Goal: Task Accomplishment & Management: Use online tool/utility

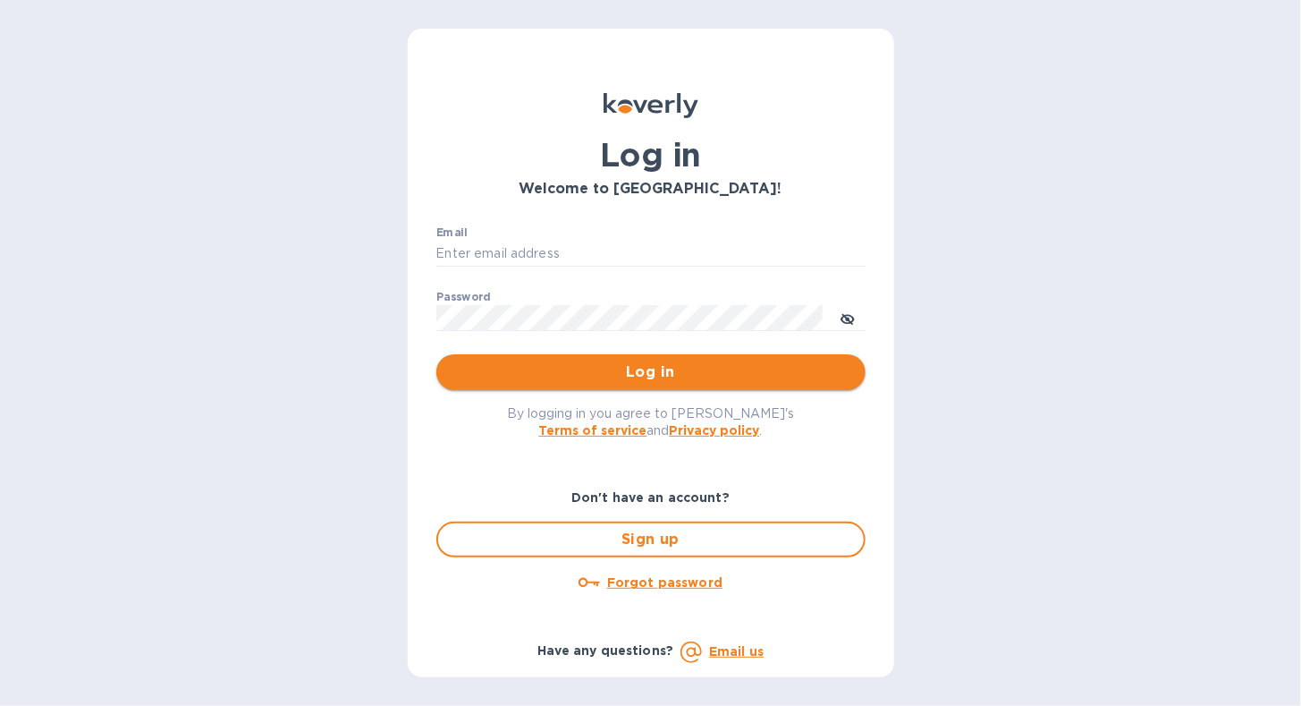
type input "[EMAIL_ADDRESS][DOMAIN_NAME]"
click at [567, 368] on span "Log in" at bounding box center [651, 371] width 401 height 21
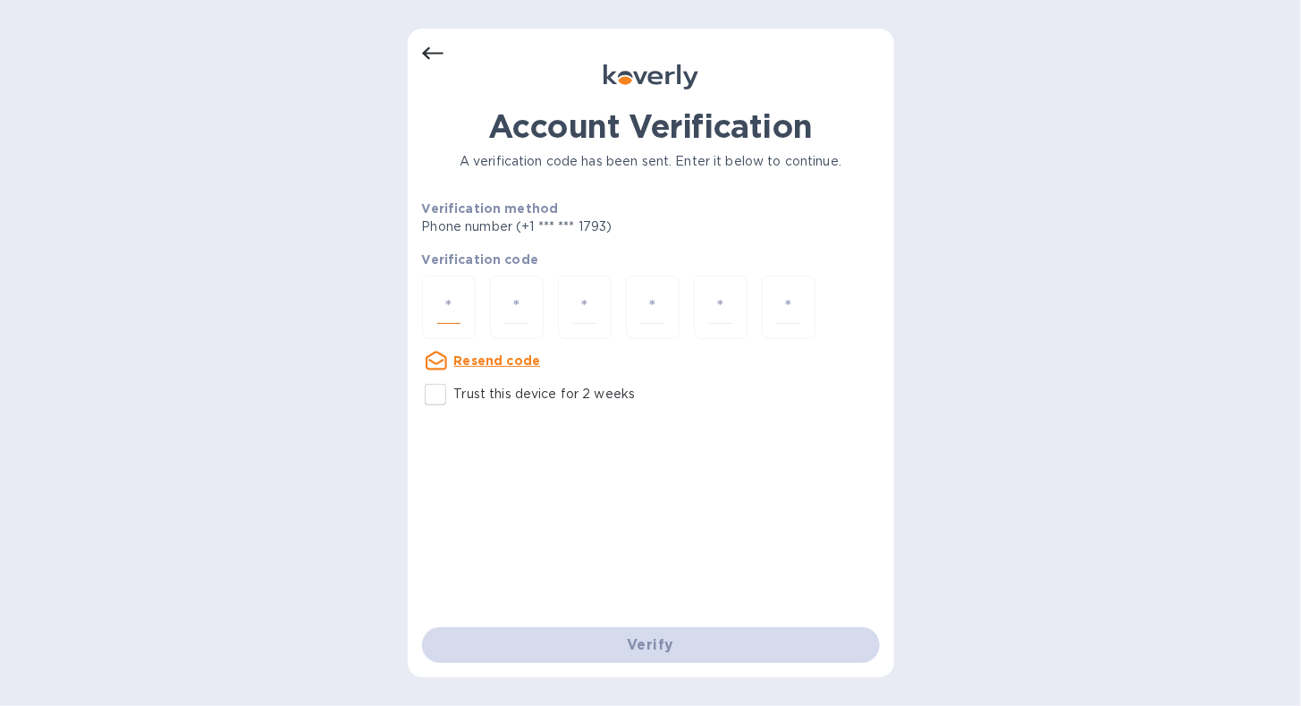
click at [445, 298] on input "number" at bounding box center [448, 307] width 23 height 33
type input "7"
type input "3"
type input "2"
type input "3"
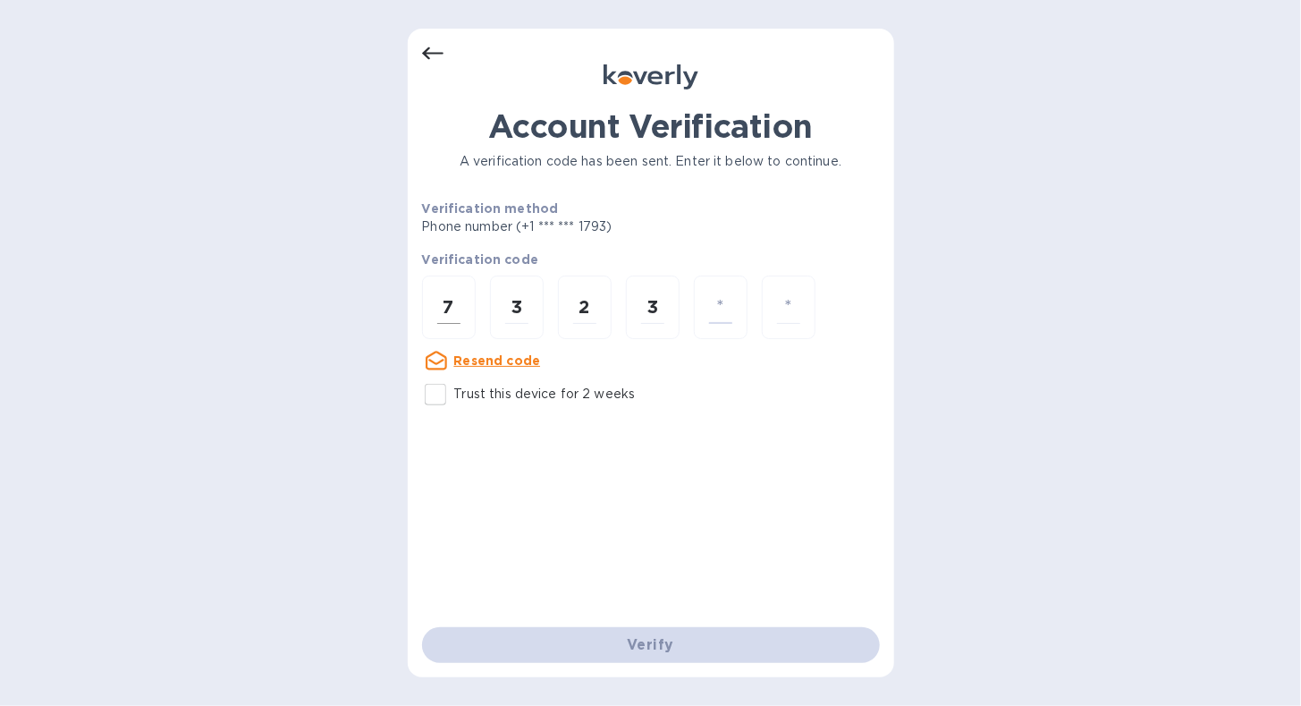
type input "2"
type input "0"
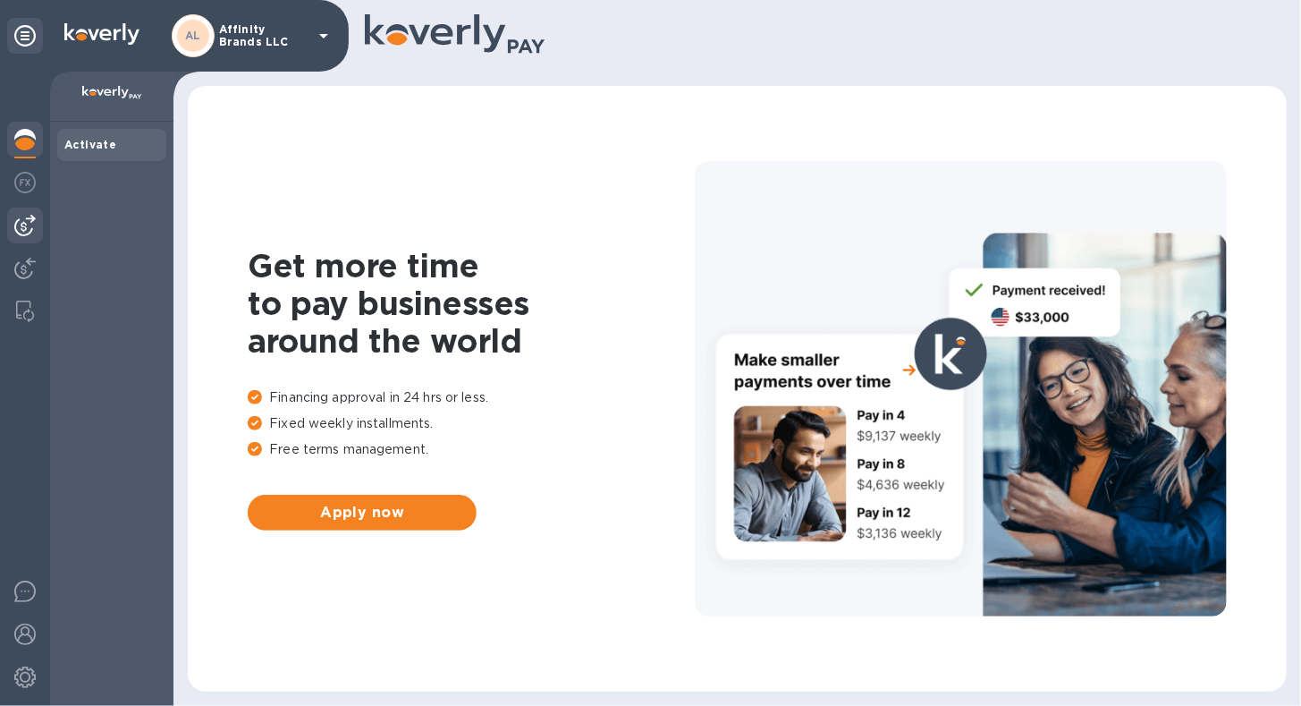
click at [35, 231] on img at bounding box center [24, 225] width 21 height 21
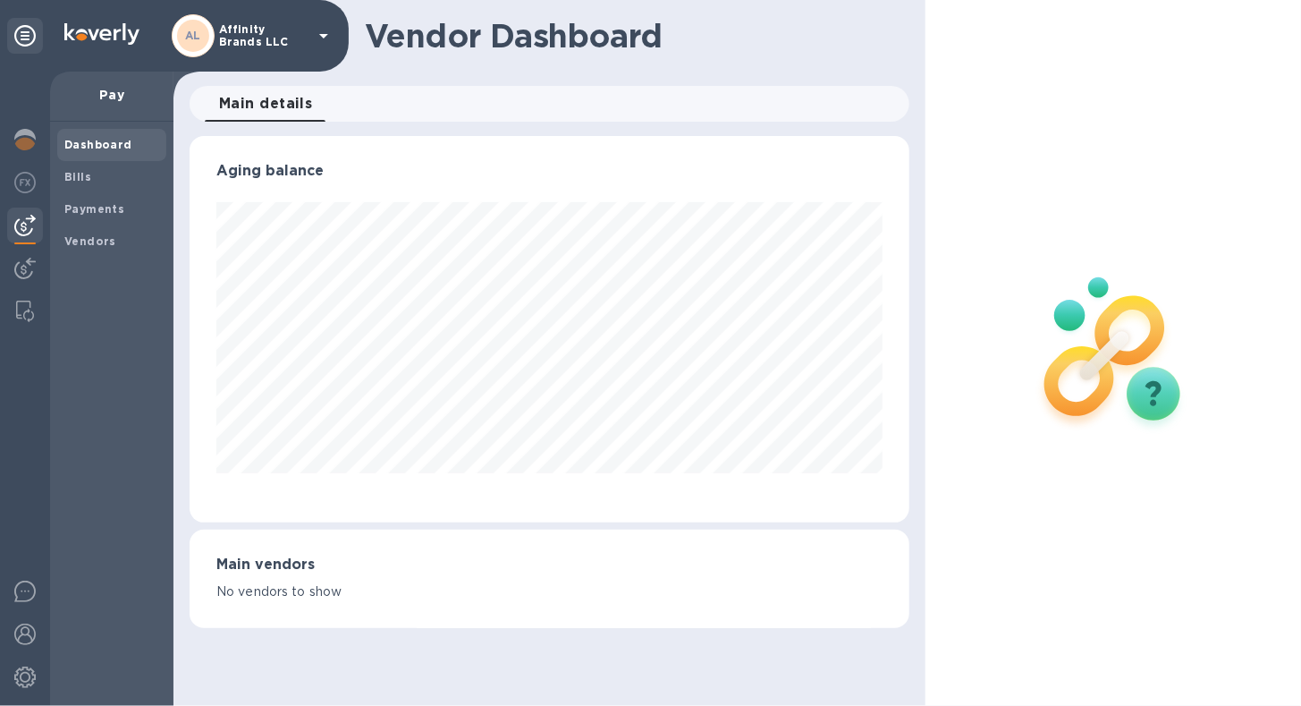
scroll to position [893815, 893488]
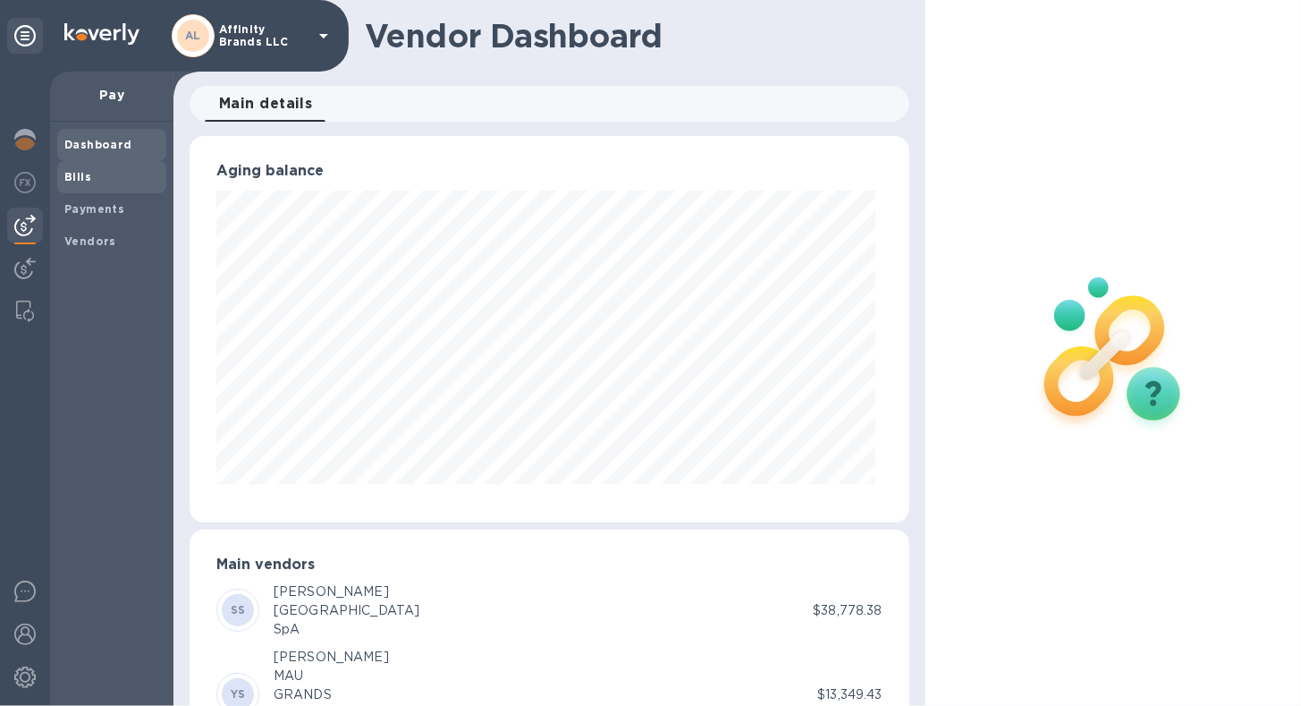
click at [84, 182] on b "Bills" at bounding box center [77, 176] width 27 height 13
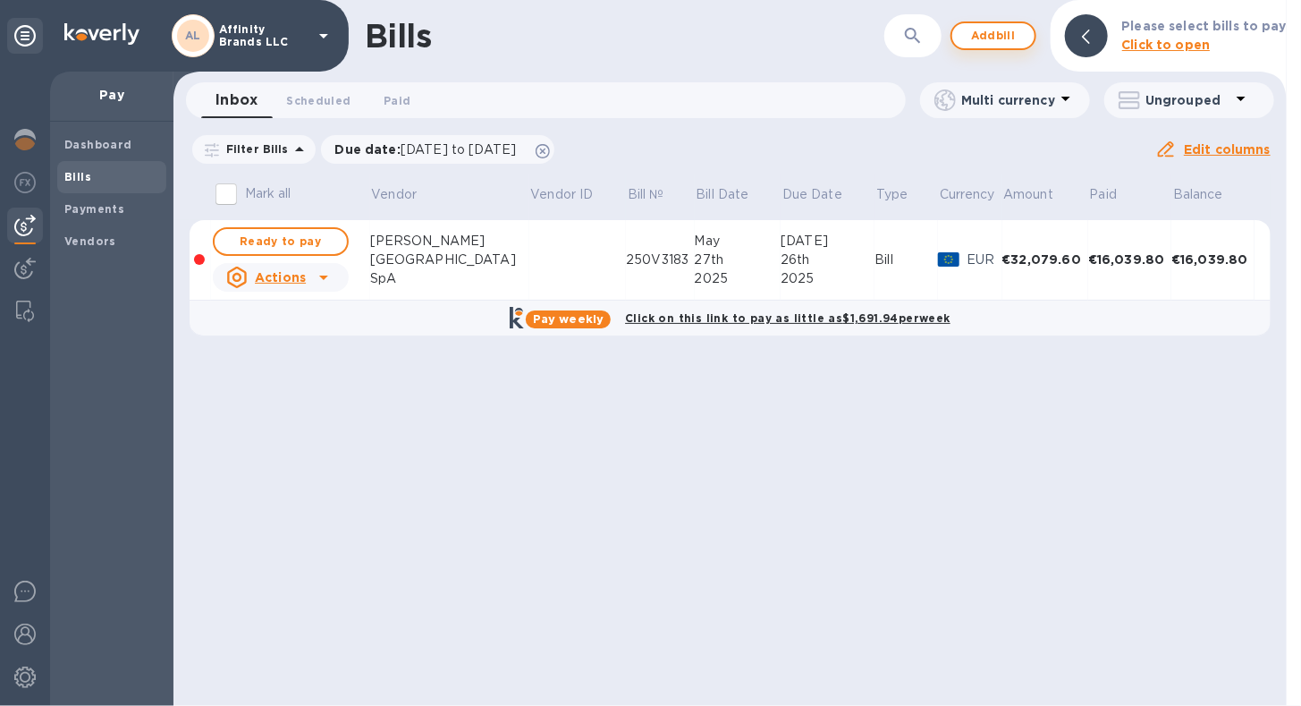
click at [1007, 38] on span "Add bill" at bounding box center [994, 35] width 54 height 21
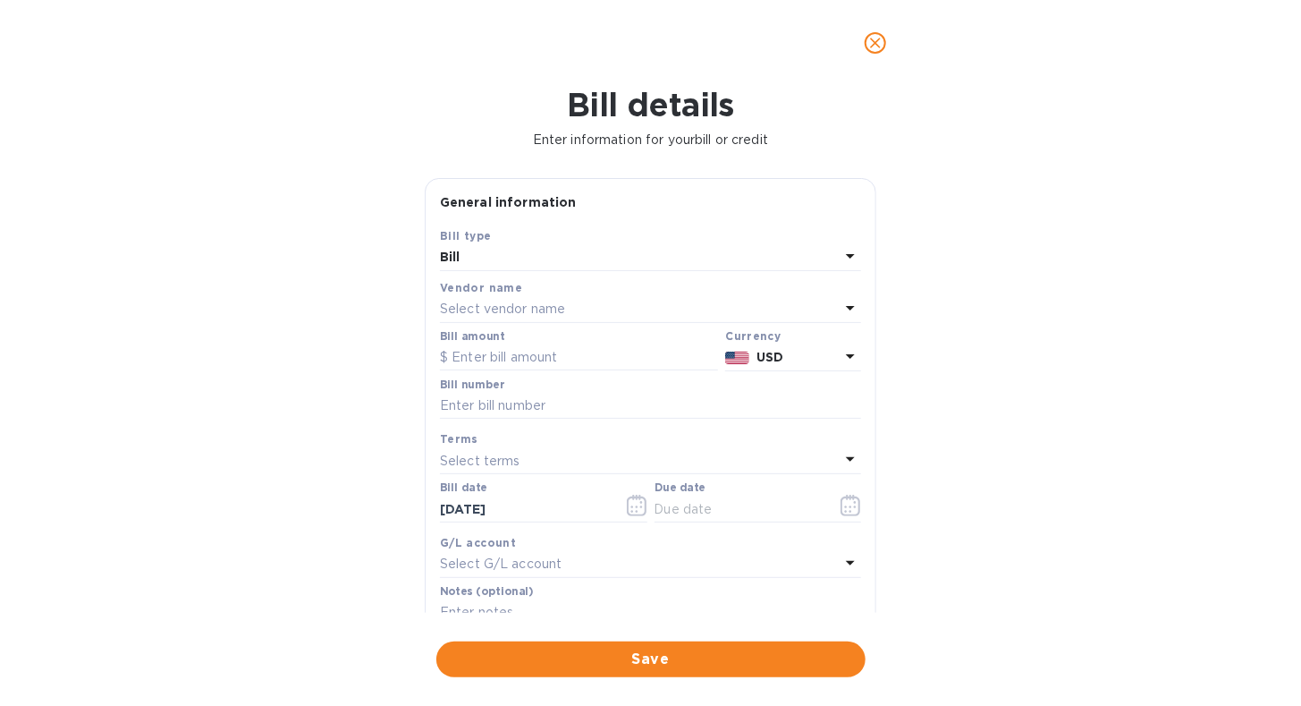
click at [840, 304] on icon at bounding box center [850, 307] width 21 height 21
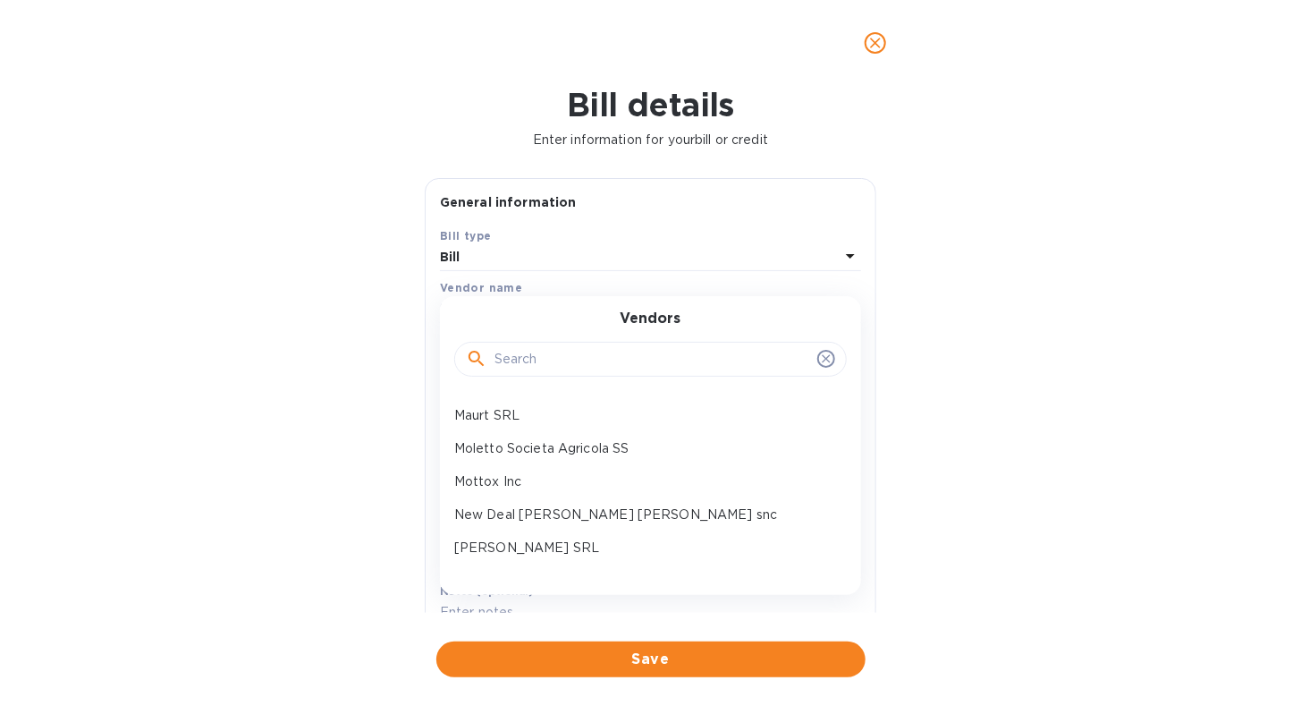
scroll to position [751, 0]
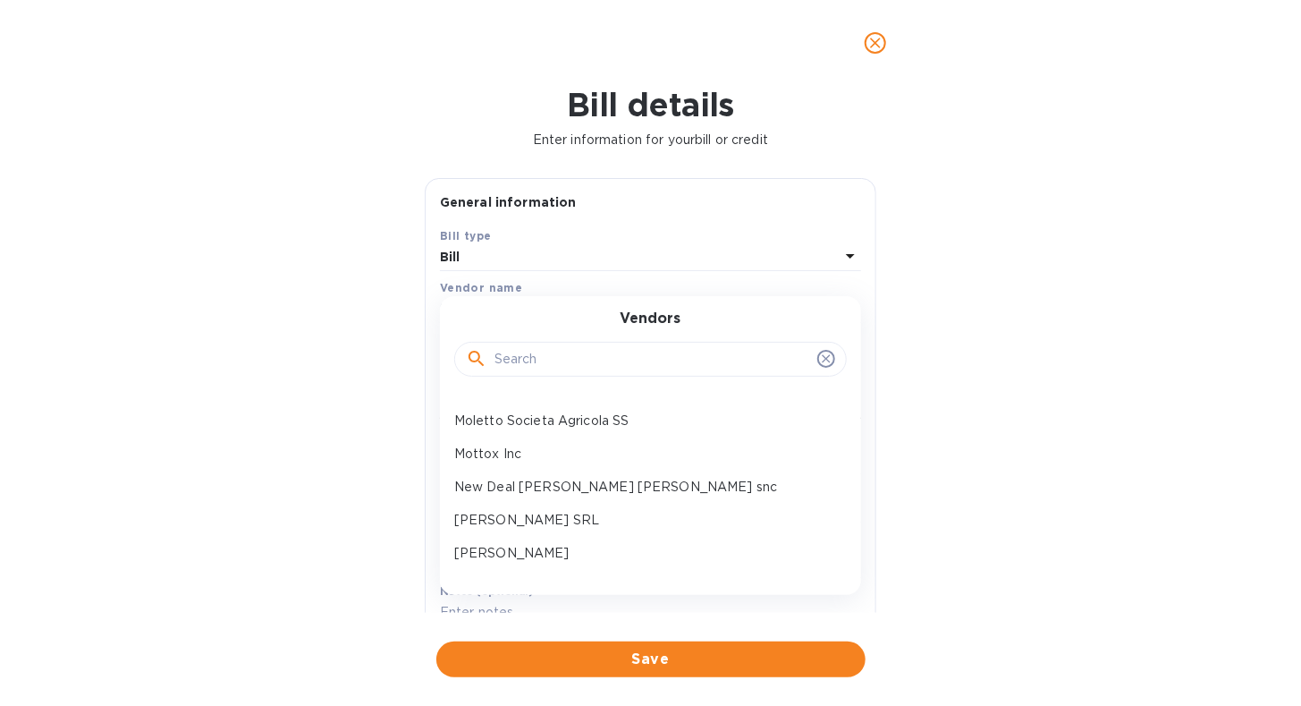
click at [603, 415] on p "Moletto Societa Agricola SS" at bounding box center [643, 420] width 378 height 19
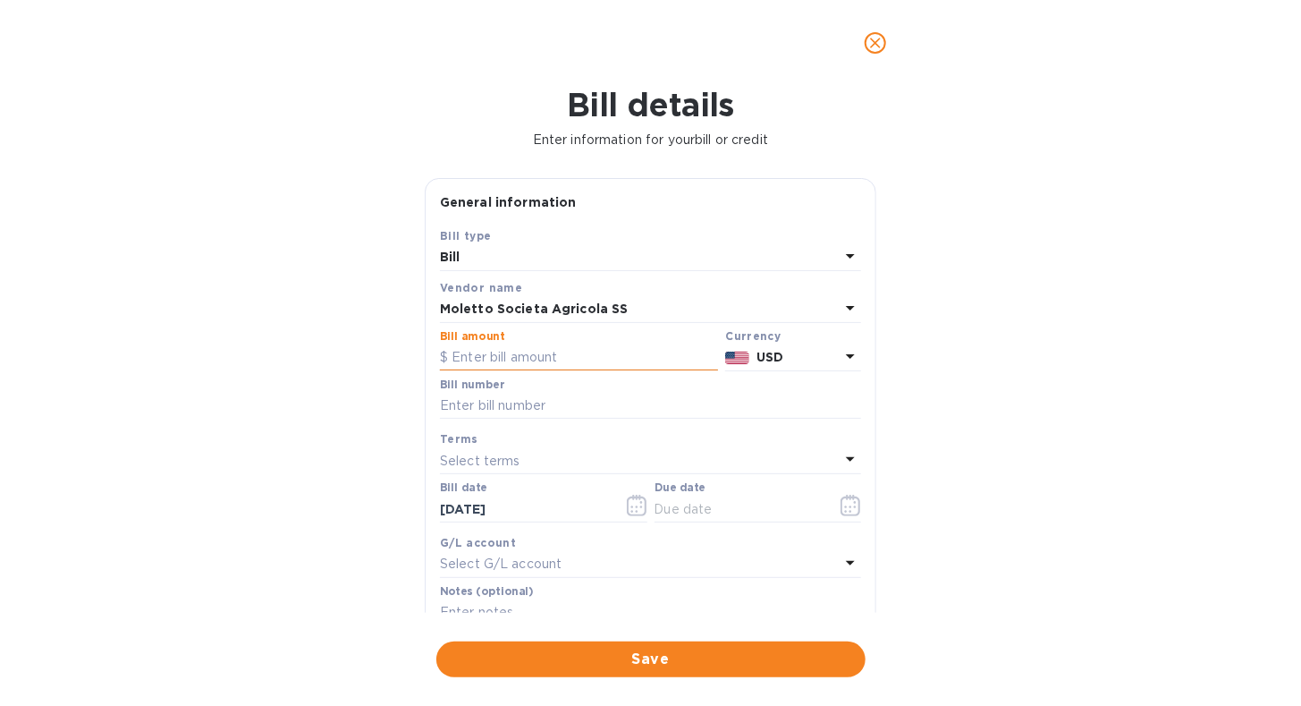
click at [647, 370] on input "text" at bounding box center [579, 357] width 278 height 27
type input "7,238.16"
click at [845, 359] on icon at bounding box center [850, 355] width 21 height 21
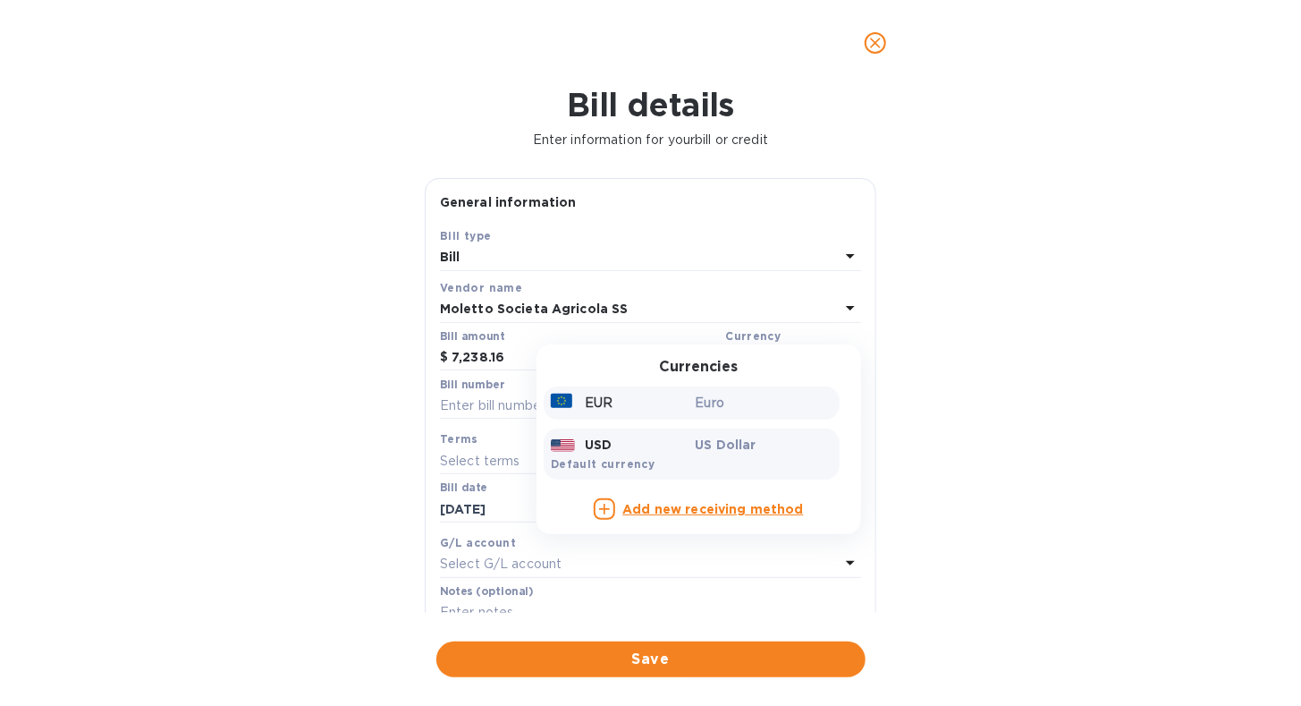
click at [734, 397] on p "Euro" at bounding box center [765, 402] width 138 height 19
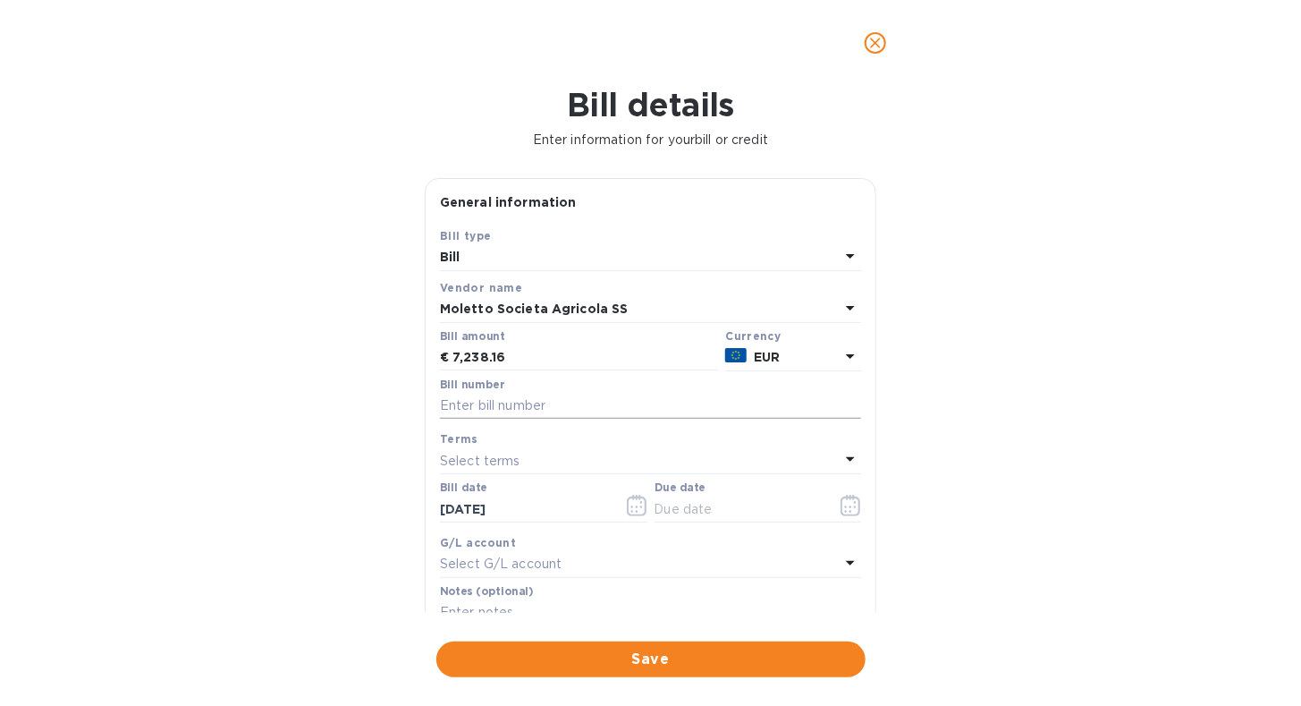
click at [584, 413] on input "text" at bounding box center [650, 406] width 421 height 27
type input "1/25010701"
click at [842, 456] on icon at bounding box center [850, 458] width 21 height 21
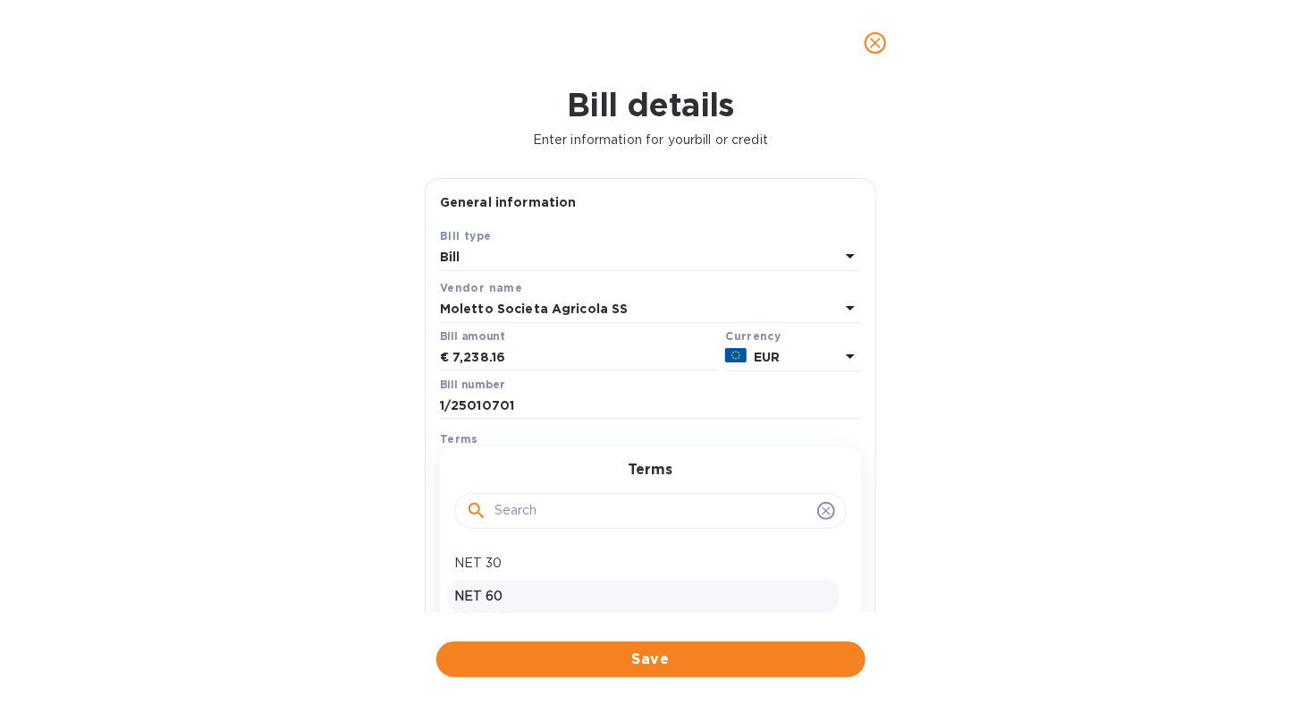
click at [661, 589] on p "NET 60" at bounding box center [643, 596] width 378 height 19
type input "[DATE]"
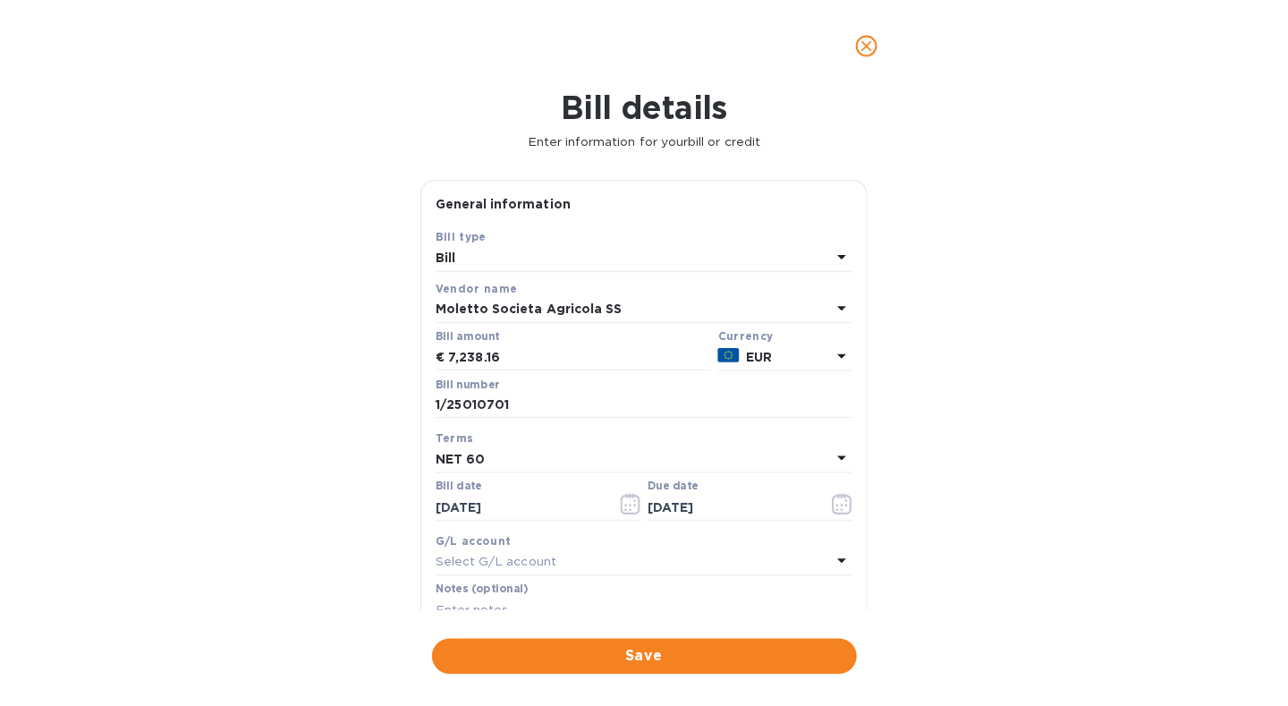
scroll to position [179, 0]
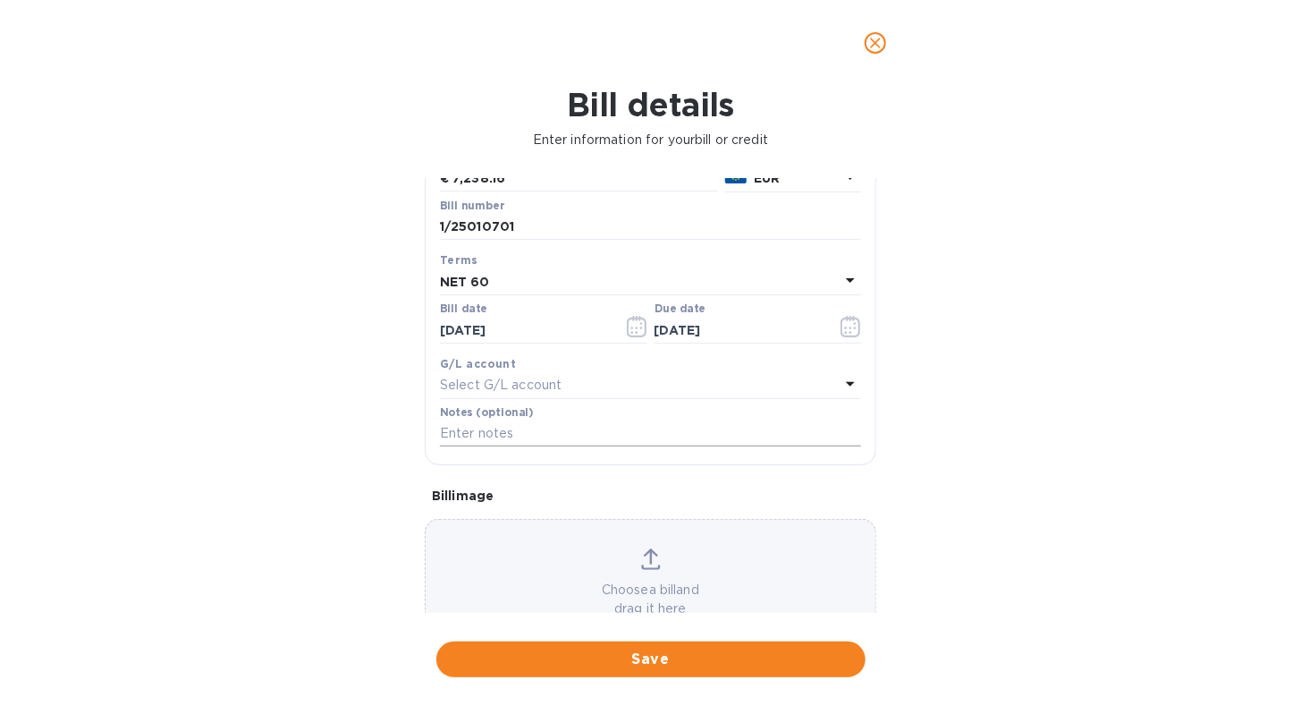
click at [582, 425] on input "text" at bounding box center [650, 433] width 421 height 27
type input "Affinity Brands - Invoice 1/25010701"
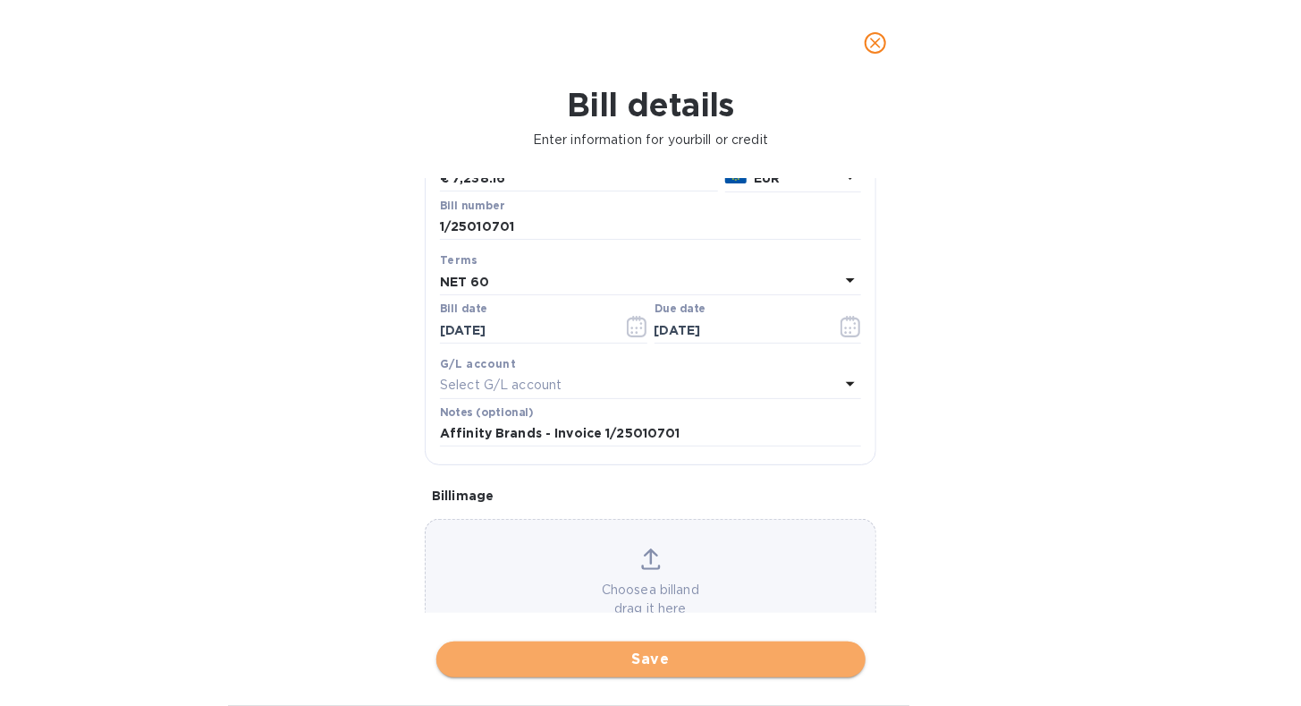
click at [676, 654] on span "Save" at bounding box center [651, 658] width 401 height 21
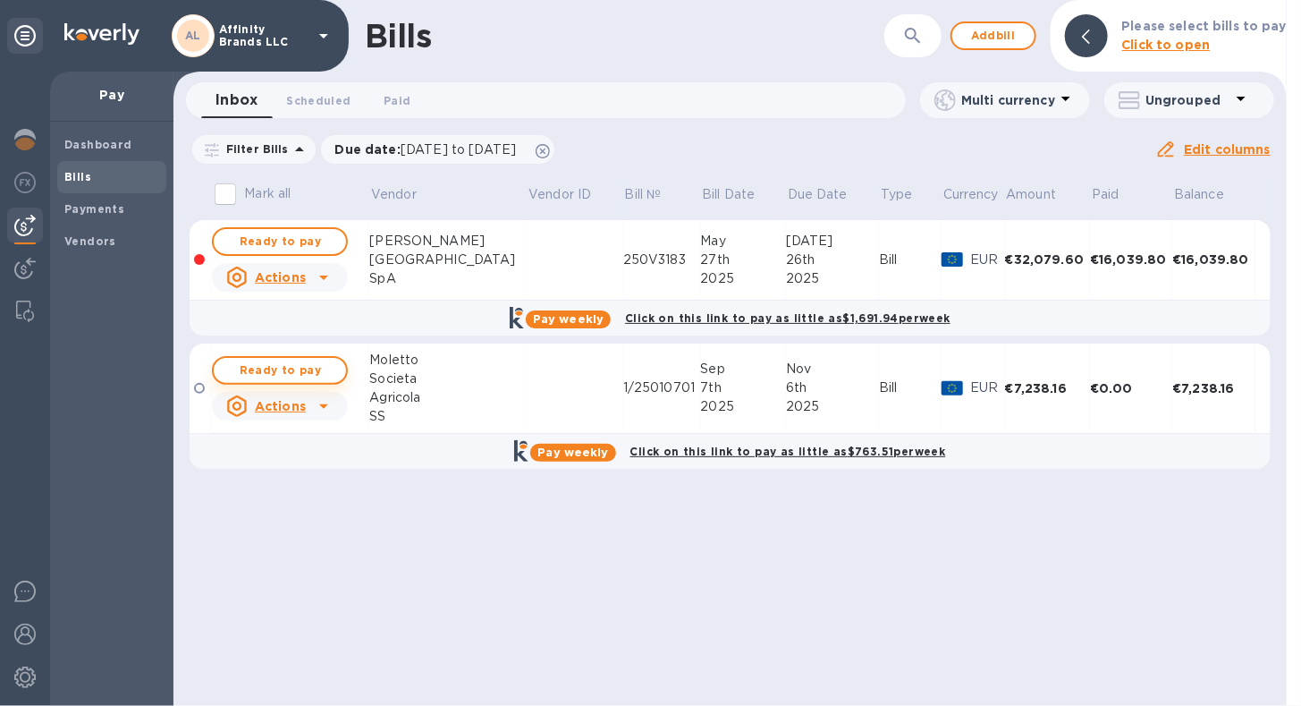
click at [249, 369] on span "Ready to pay" at bounding box center [280, 369] width 104 height 21
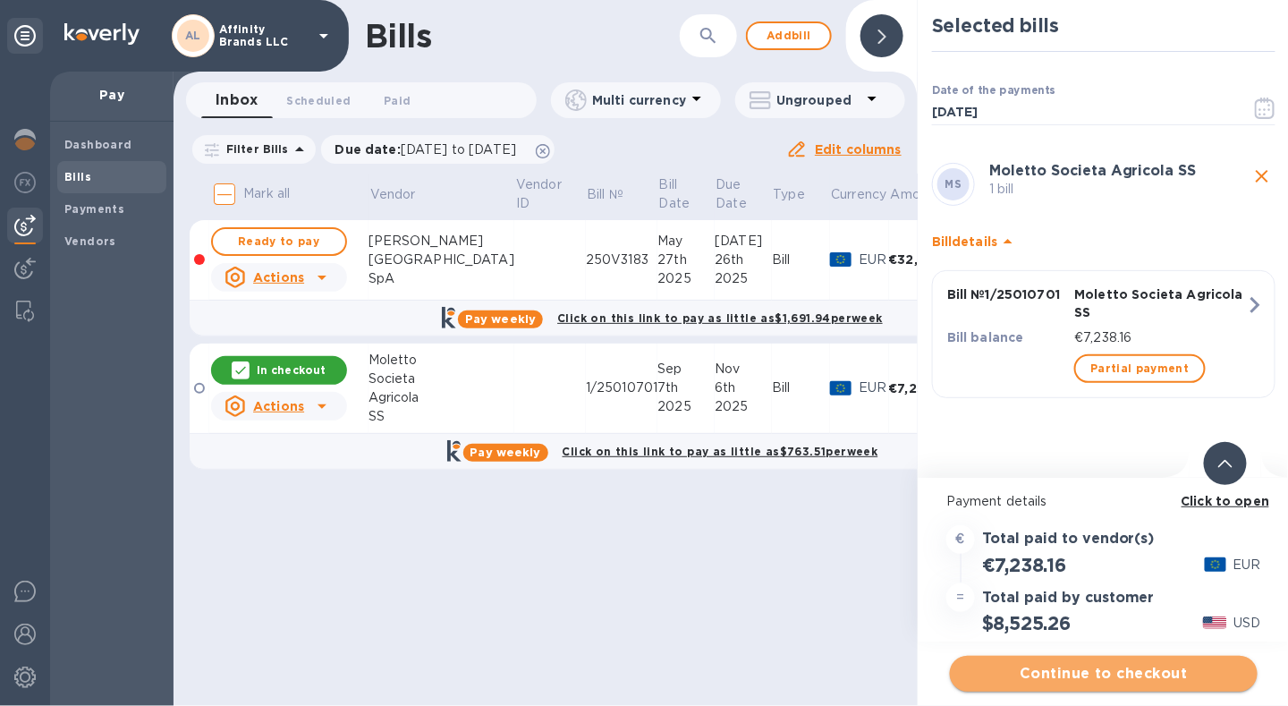
click at [1017, 662] on button "Continue to checkout" at bounding box center [1104, 673] width 308 height 36
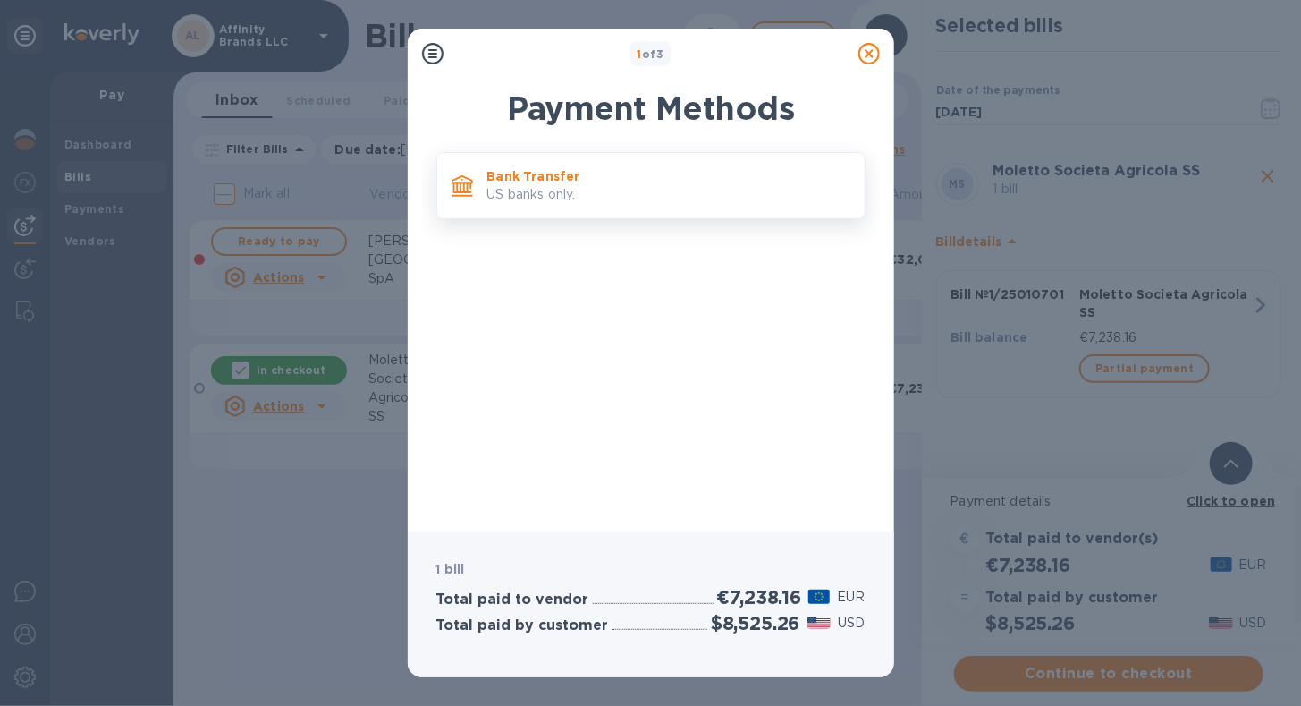
click at [628, 193] on p "US banks only." at bounding box center [668, 194] width 363 height 19
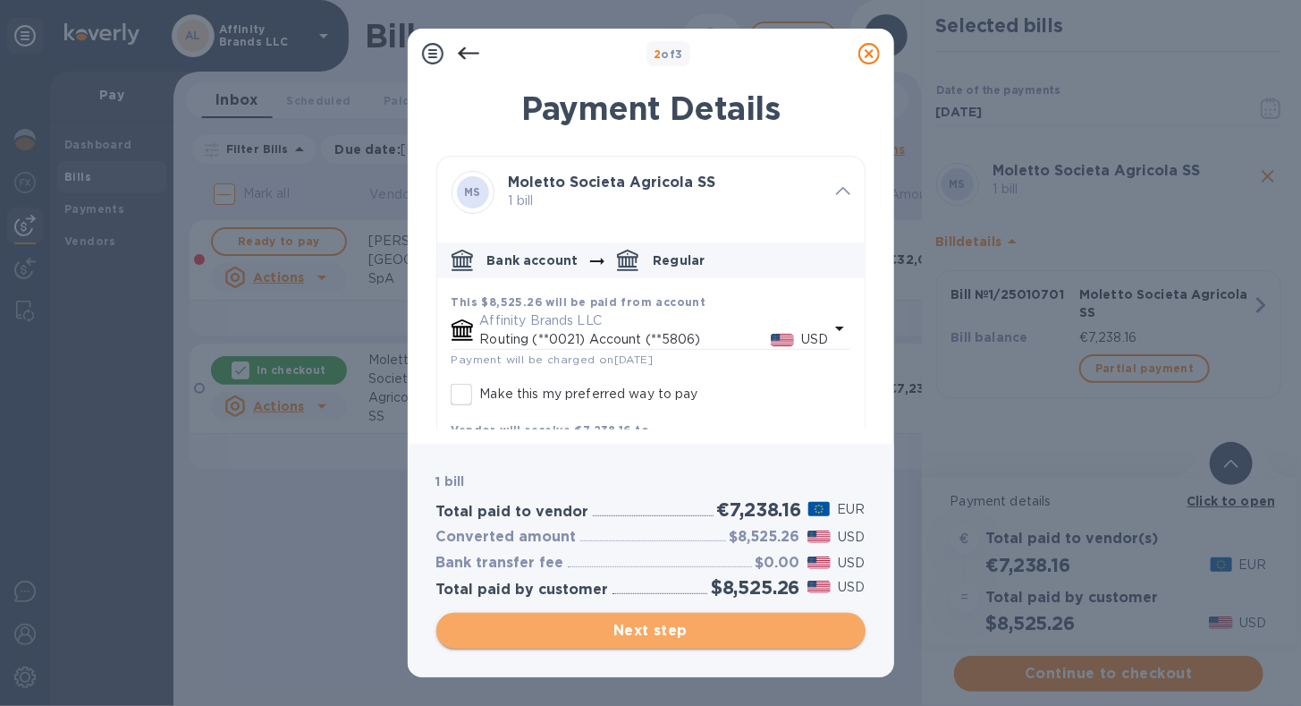
click at [506, 628] on span "Next step" at bounding box center [651, 630] width 401 height 21
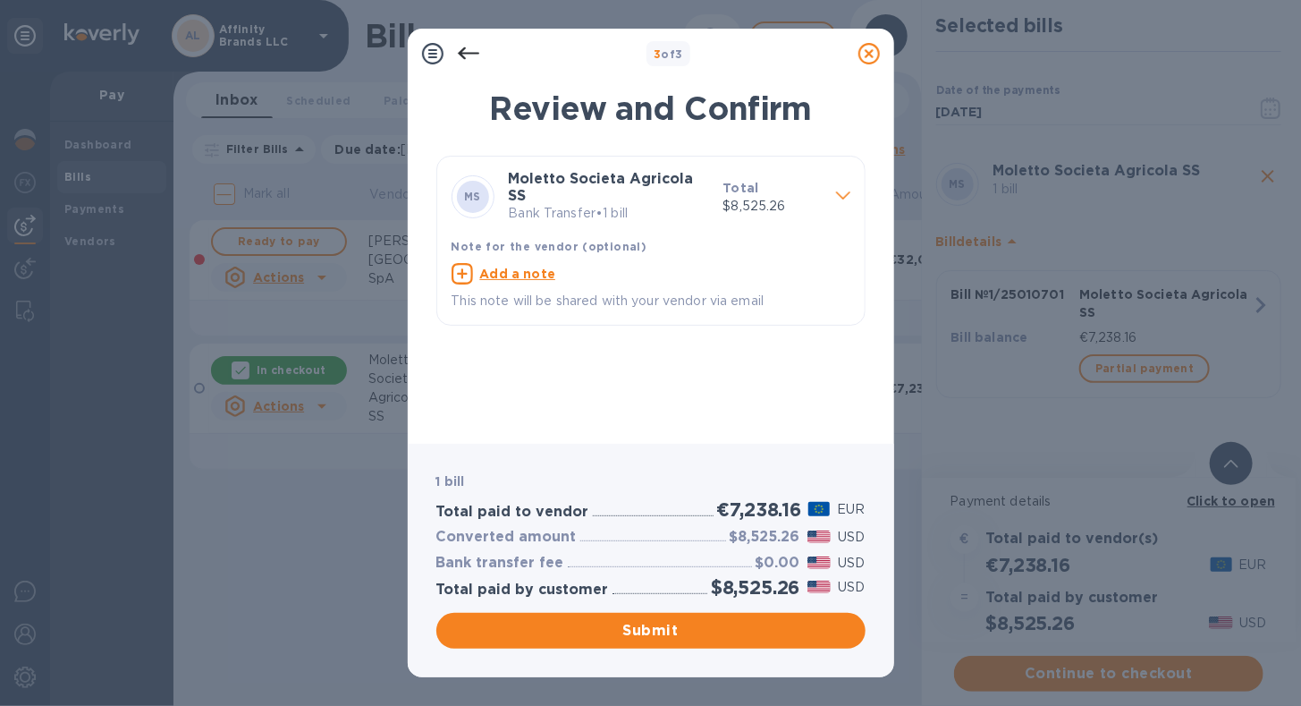
click at [596, 207] on p "Bank Transfer • 1 bill" at bounding box center [609, 213] width 200 height 19
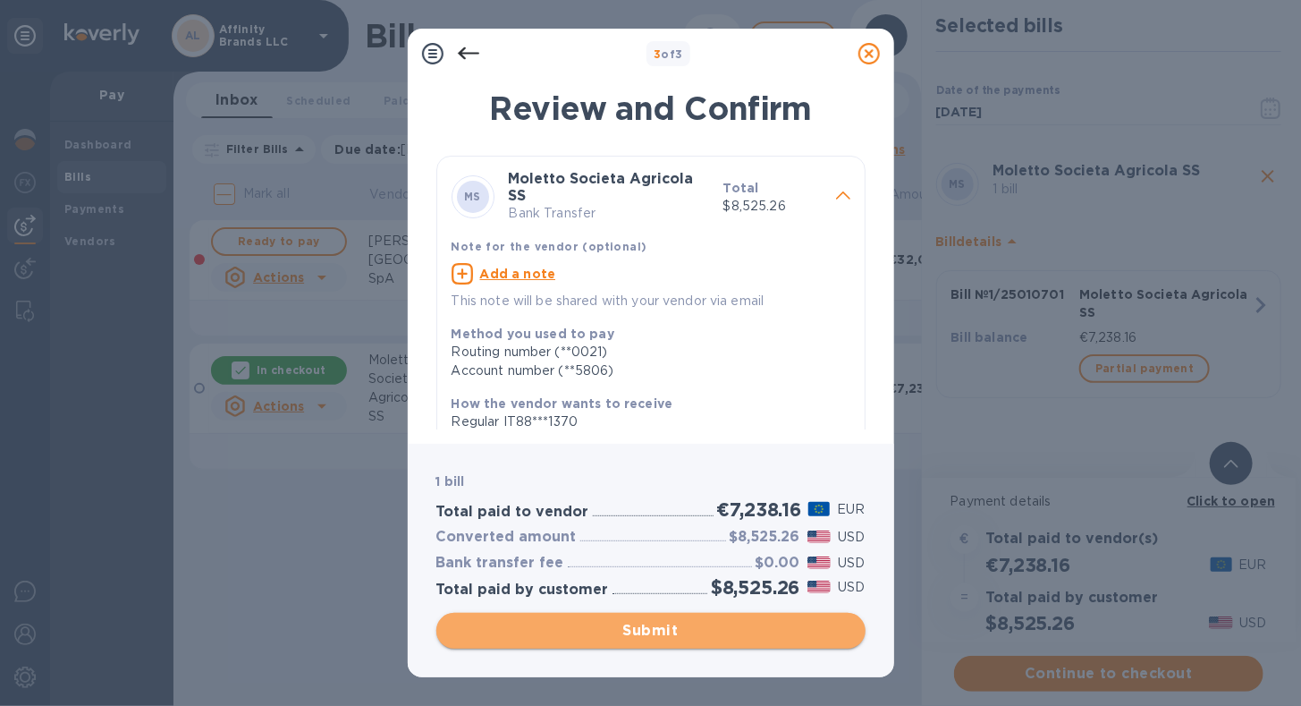
click at [469, 613] on button "Submit" at bounding box center [650, 631] width 429 height 36
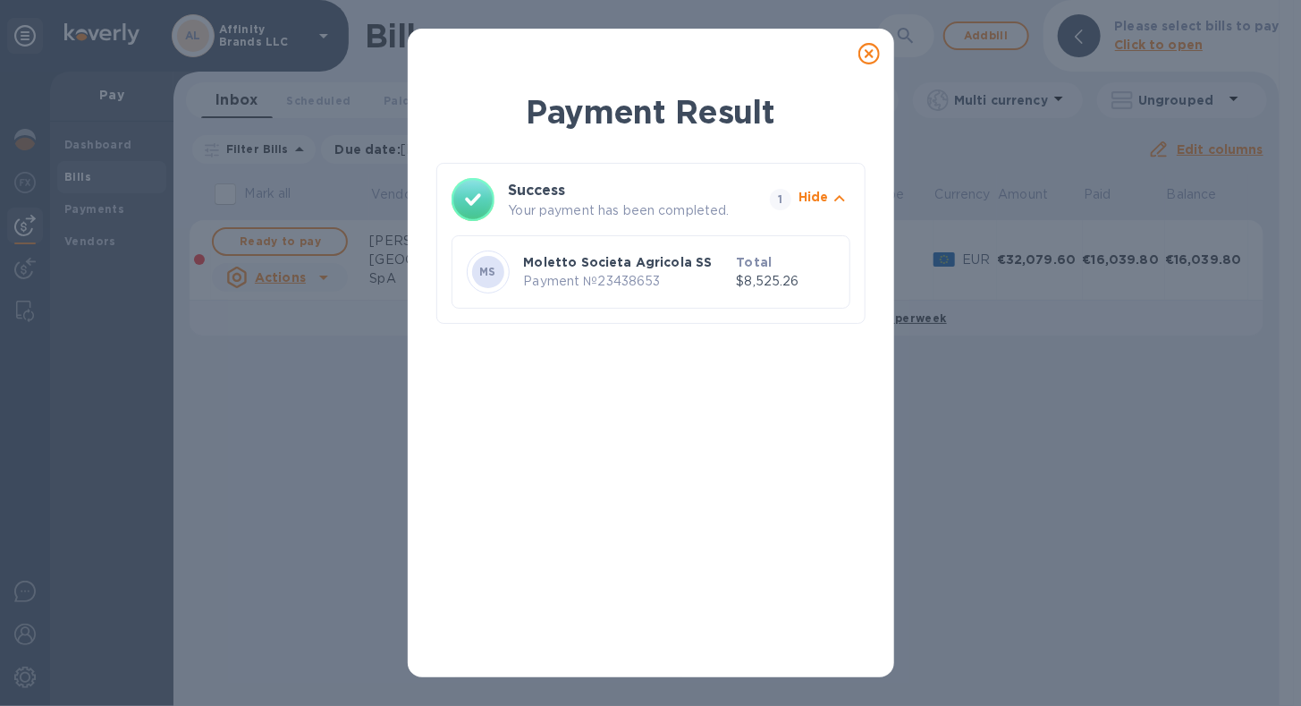
click at [863, 60] on icon at bounding box center [868, 53] width 21 height 21
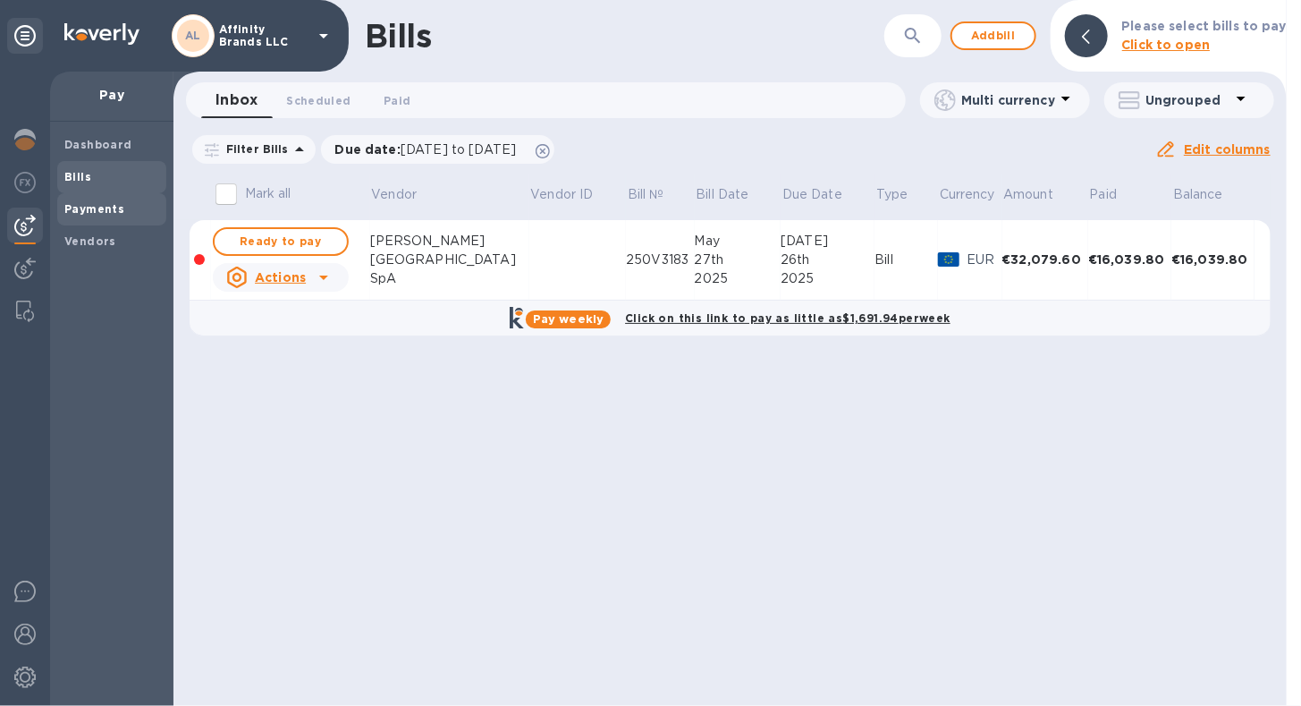
click at [74, 216] on span "Payments" at bounding box center [94, 209] width 60 height 18
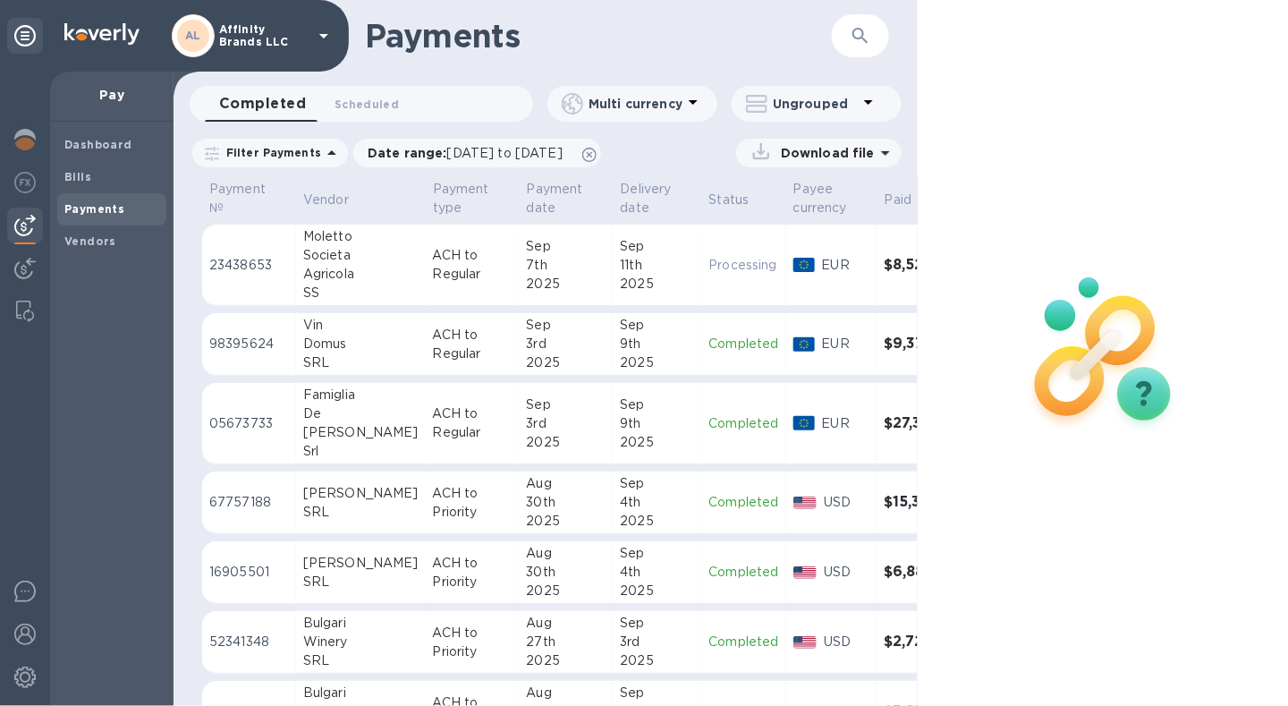
click at [842, 160] on p "Download file" at bounding box center [823, 153] width 101 height 18
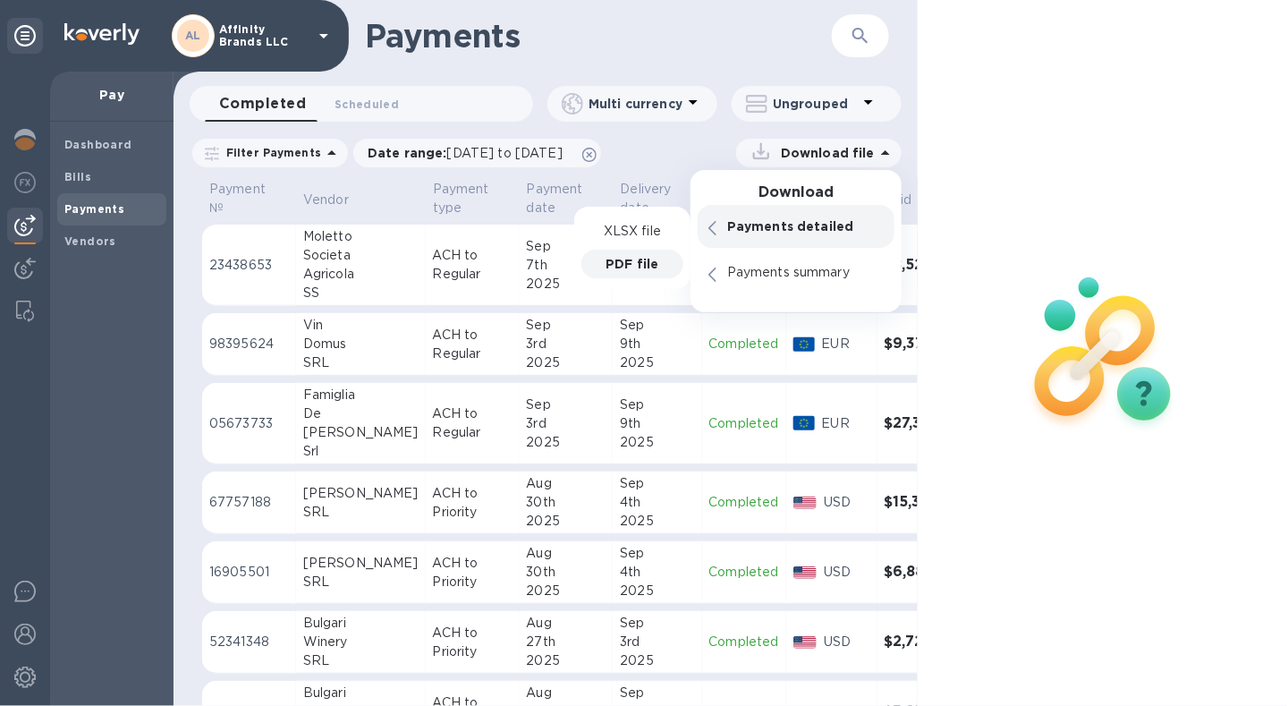
click at [642, 256] on p "PDF file" at bounding box center [631, 264] width 53 height 18
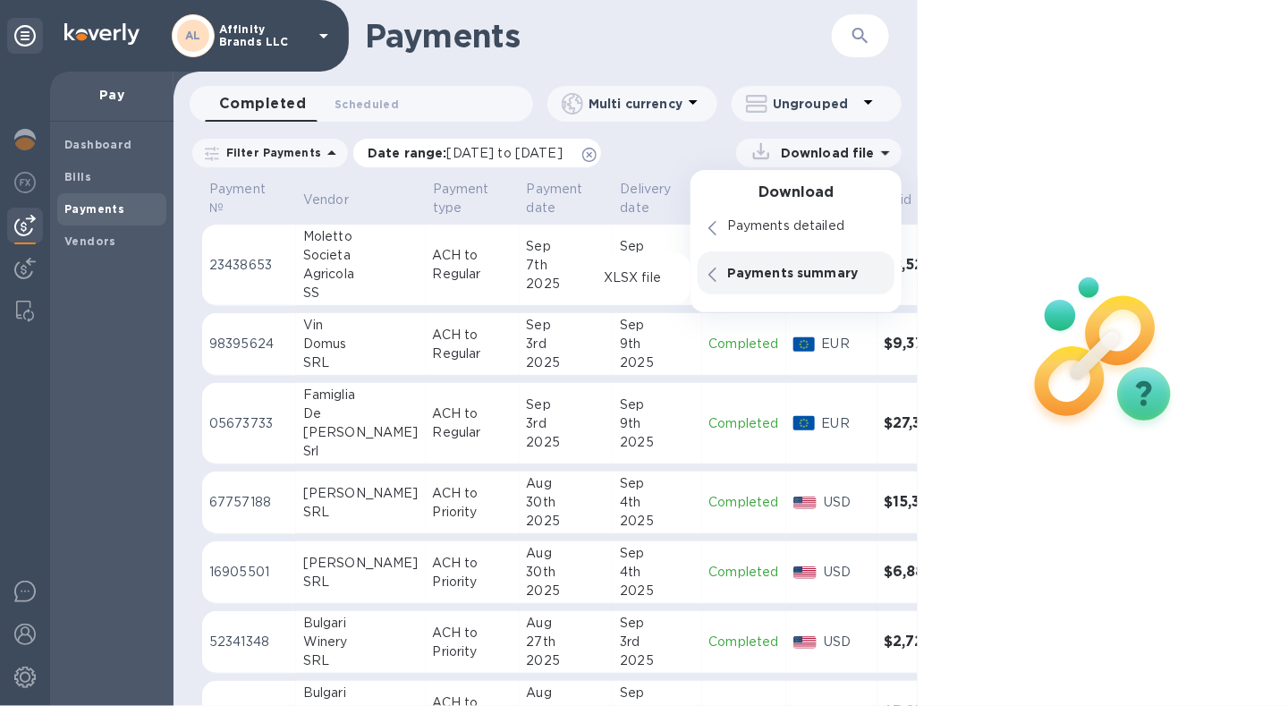
click at [459, 150] on span "[DATE] to [DATE]" at bounding box center [504, 153] width 115 height 14
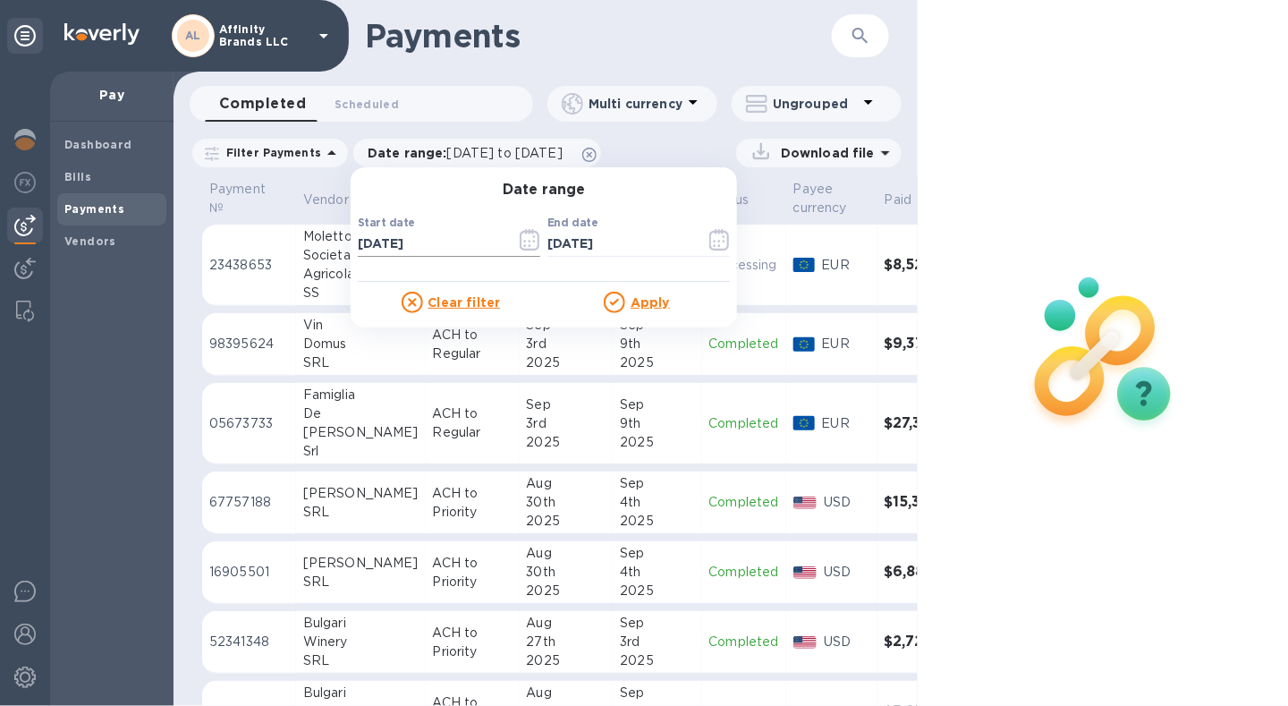
click at [520, 240] on icon "button" at bounding box center [530, 239] width 20 height 21
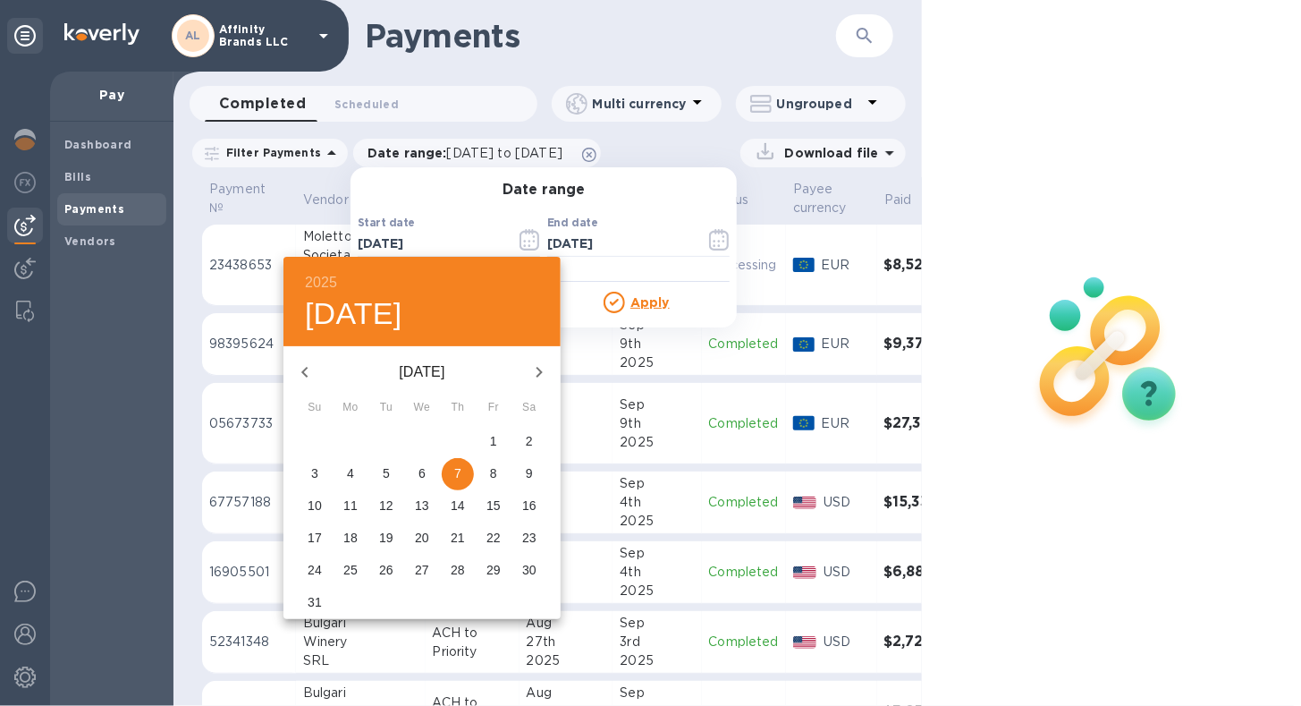
click at [542, 374] on icon "button" at bounding box center [538, 371] width 21 height 21
click at [314, 472] on p "7" at bounding box center [314, 473] width 7 height 18
type input "[DATE]"
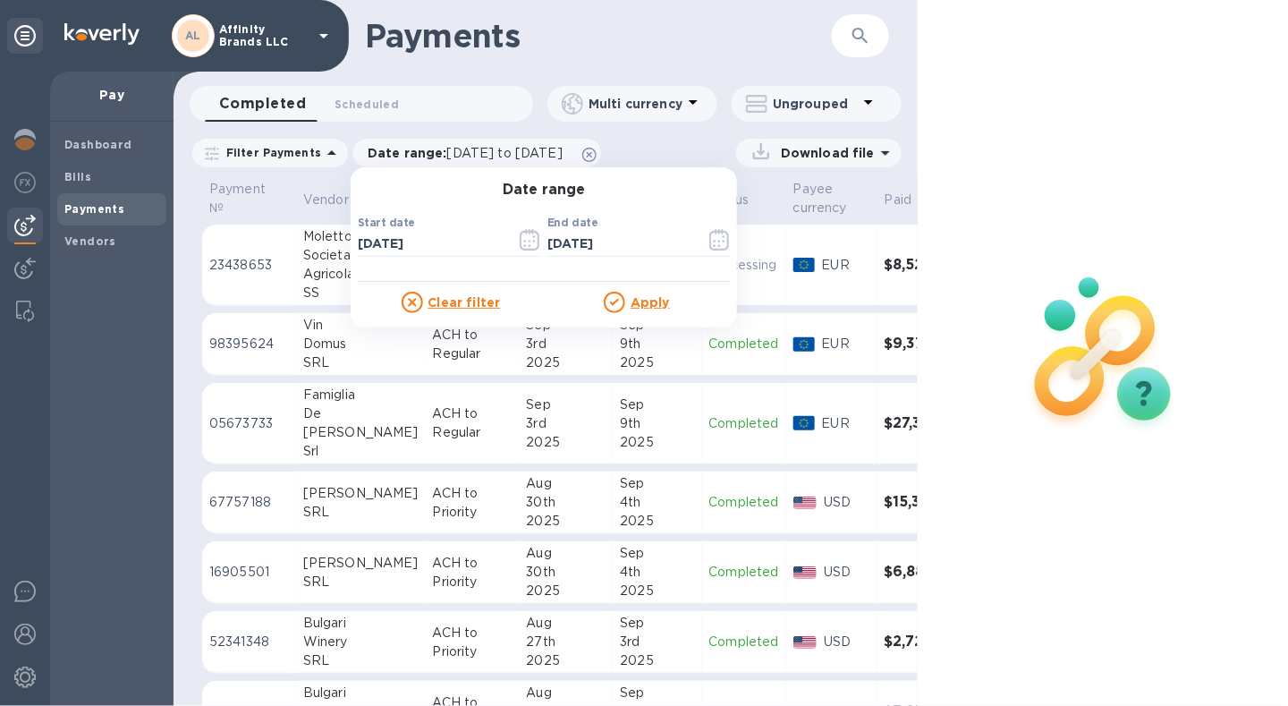
click at [638, 304] on u "Apply" at bounding box center [649, 302] width 39 height 14
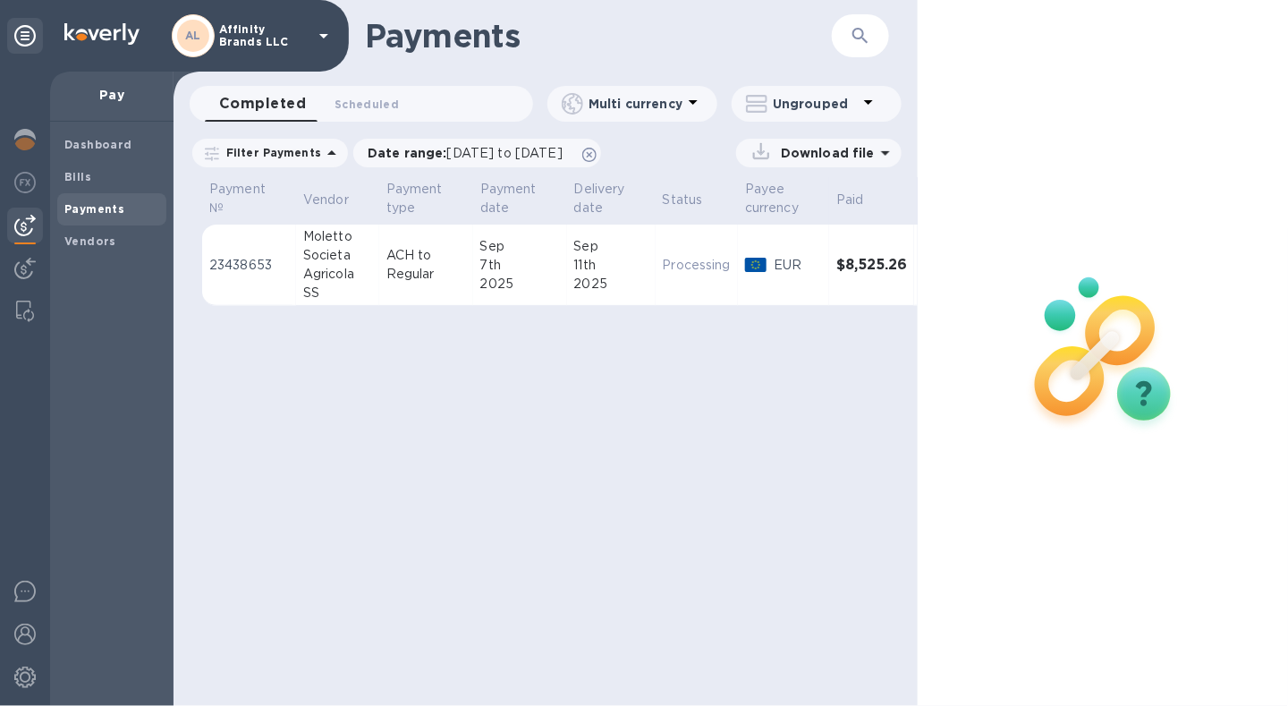
click at [824, 150] on p "Download file" at bounding box center [823, 153] width 101 height 18
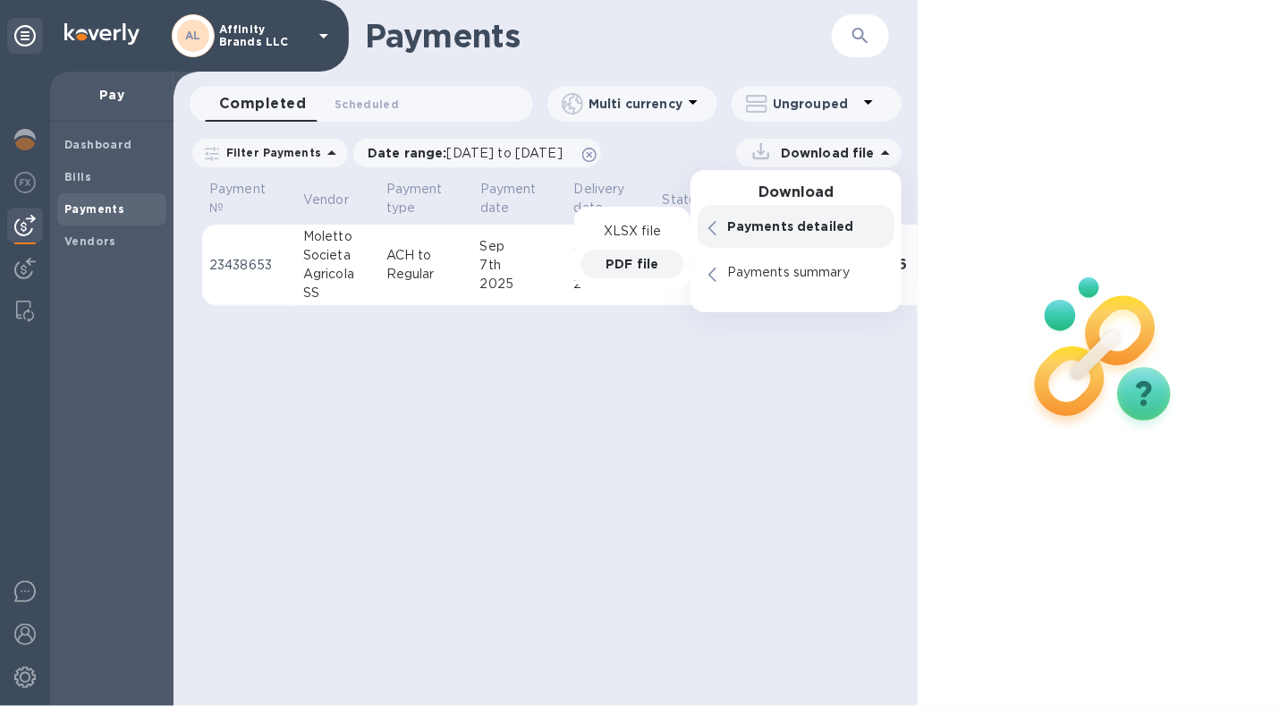
click at [631, 262] on p "PDF file" at bounding box center [631, 264] width 53 height 18
click at [632, 264] on p "PDF file" at bounding box center [631, 264] width 53 height 18
drag, startPoint x: 603, startPoint y: 258, endPoint x: 712, endPoint y: 280, distance: 111.2
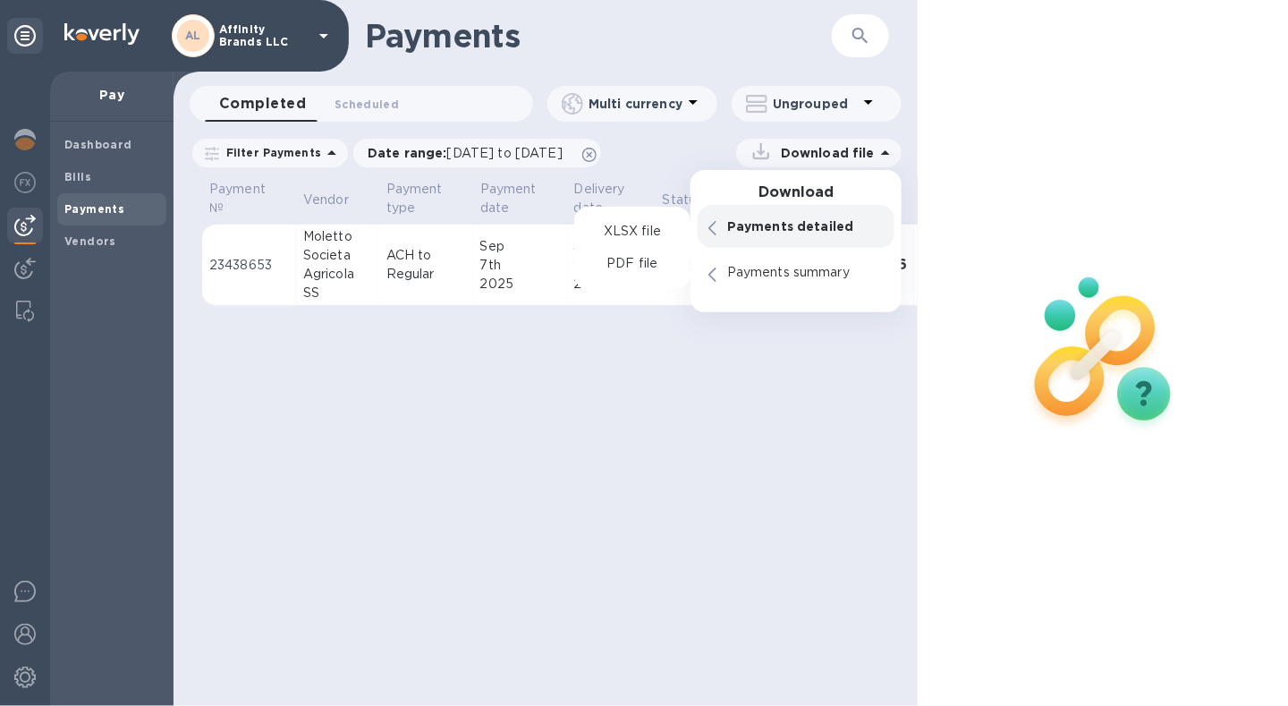
click at [745, 232] on p "Payments detailed" at bounding box center [805, 226] width 156 height 18
click at [622, 268] on p "PDF file" at bounding box center [631, 264] width 53 height 18
click at [627, 268] on p "PDF file" at bounding box center [631, 264] width 53 height 18
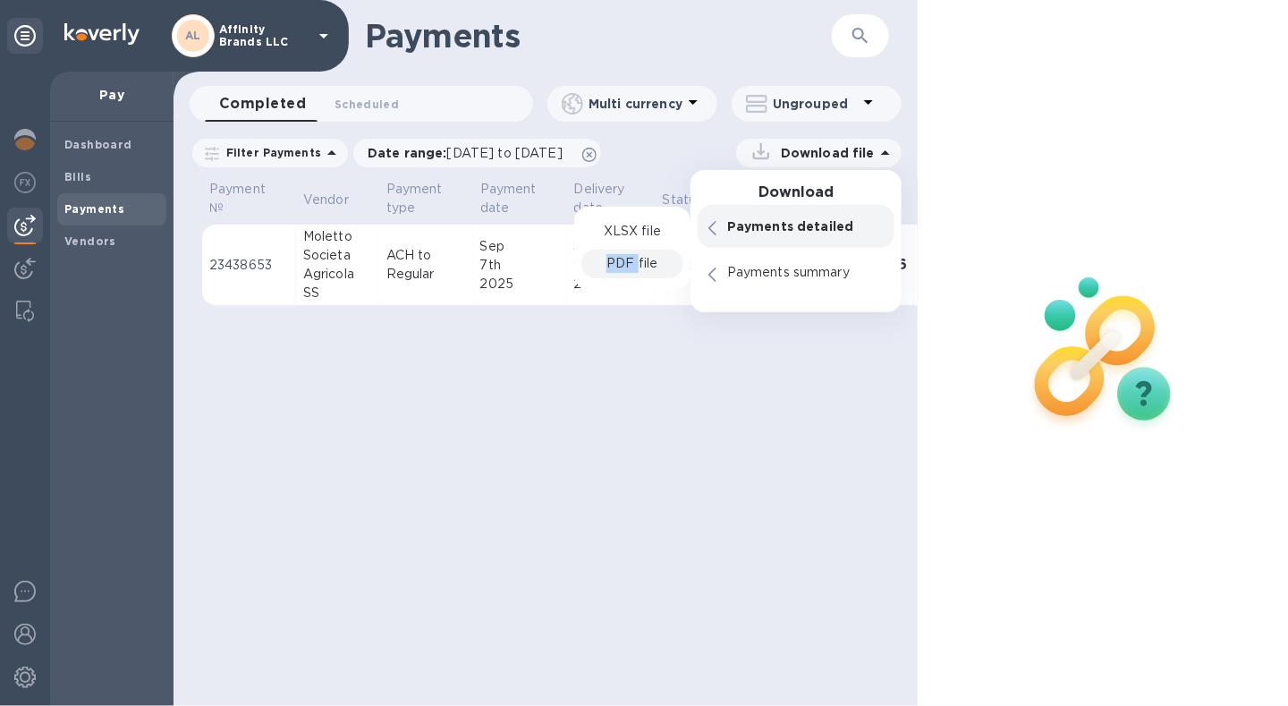
click at [627, 268] on p "PDF file" at bounding box center [631, 263] width 51 height 19
click at [627, 268] on p "PDF file" at bounding box center [631, 264] width 53 height 18
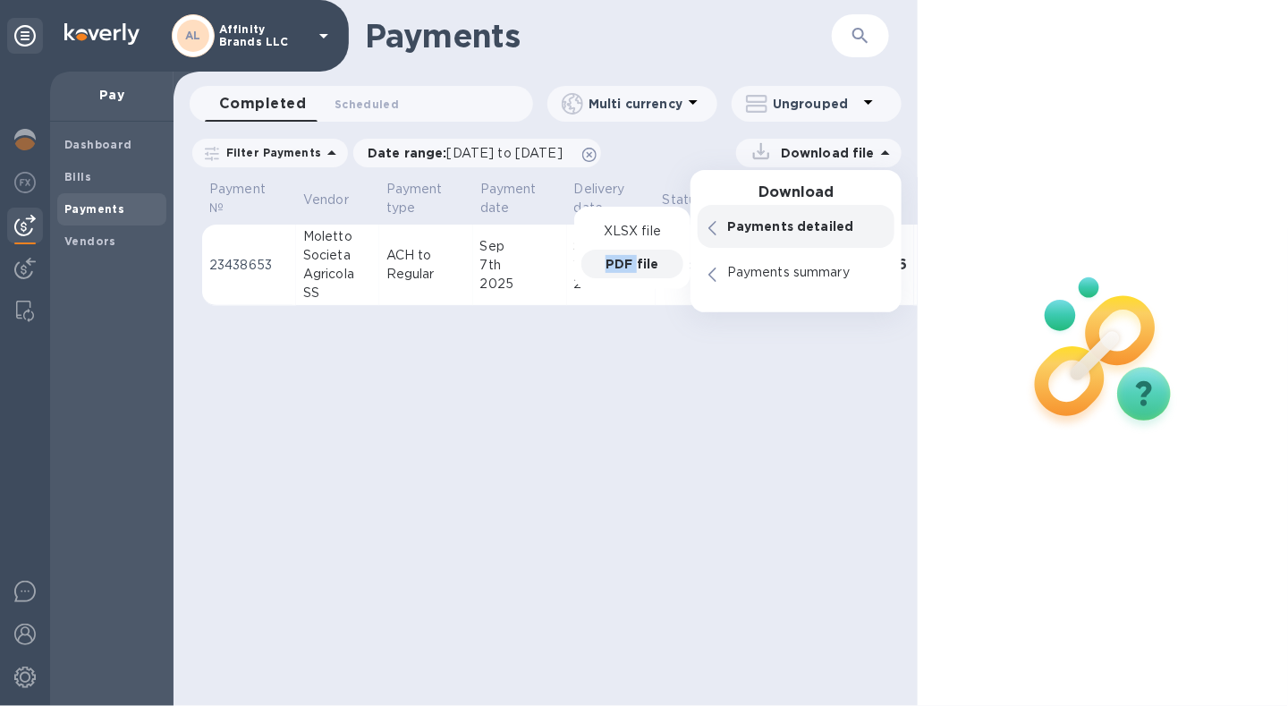
click at [627, 268] on p "PDF file" at bounding box center [631, 264] width 53 height 18
click at [91, 179] on span "Bills" at bounding box center [111, 177] width 95 height 18
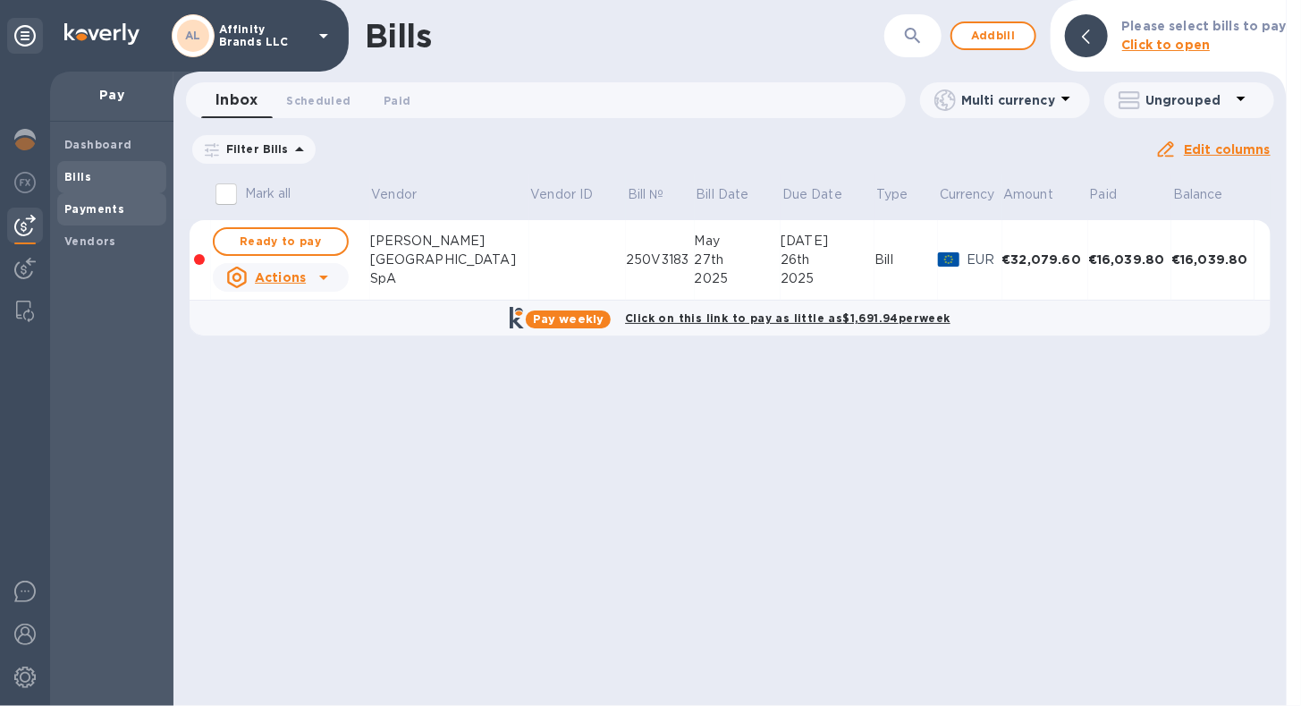
click at [105, 206] on b "Payments" at bounding box center [94, 208] width 60 height 13
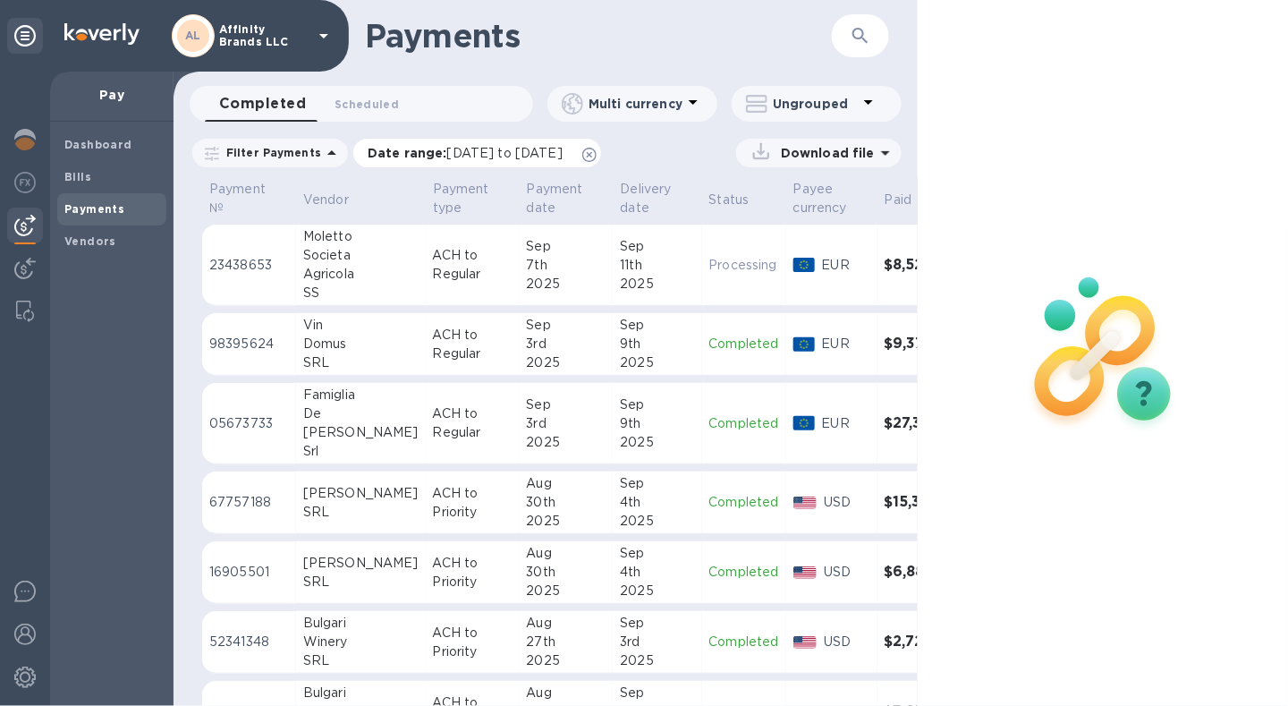
click at [483, 146] on span "[DATE] to [DATE]" at bounding box center [504, 153] width 115 height 14
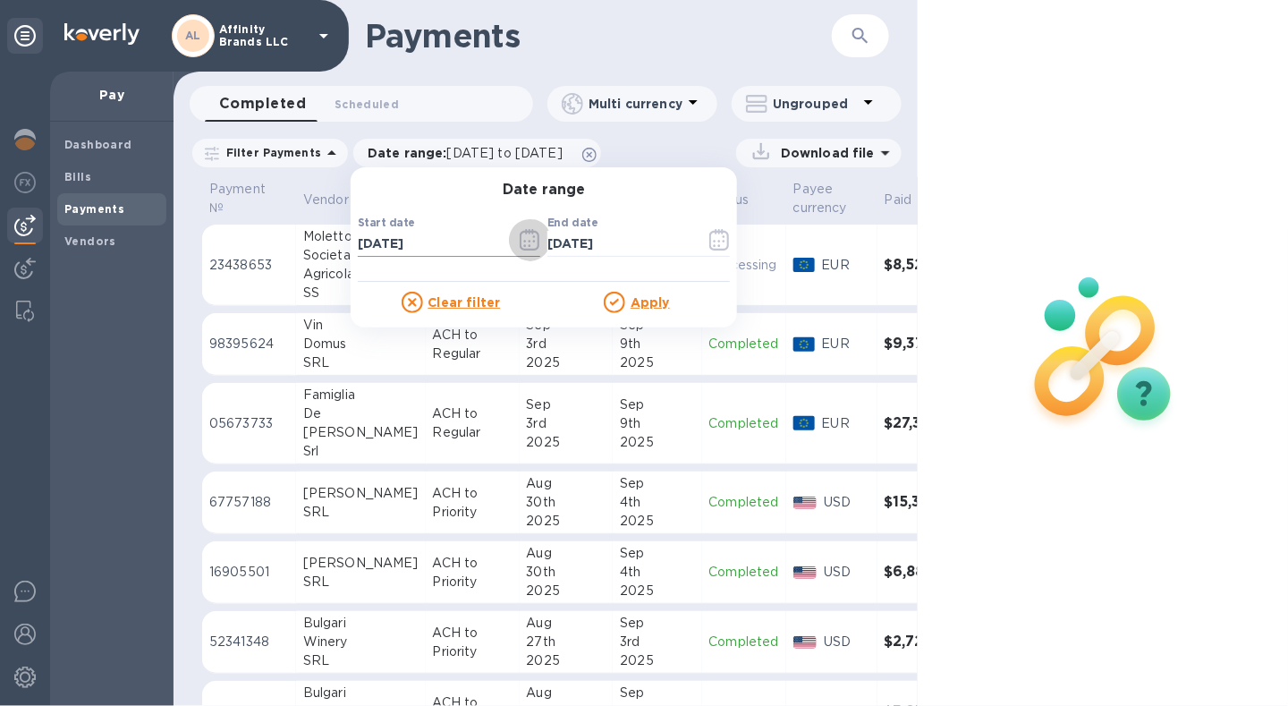
click at [528, 246] on icon "button" at bounding box center [530, 239] width 21 height 21
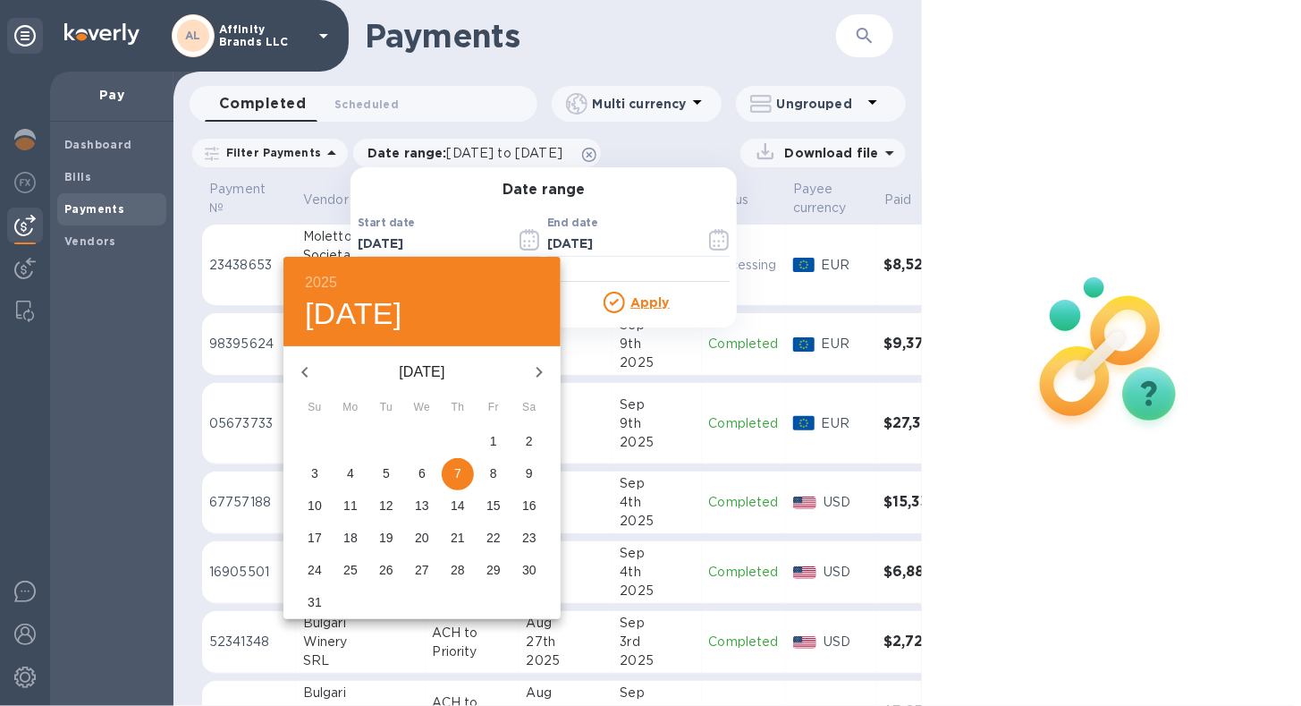
click at [538, 366] on icon "button" at bounding box center [538, 371] width 21 height 21
click at [531, 435] on p "6" at bounding box center [529, 441] width 7 height 18
type input "[DATE]"
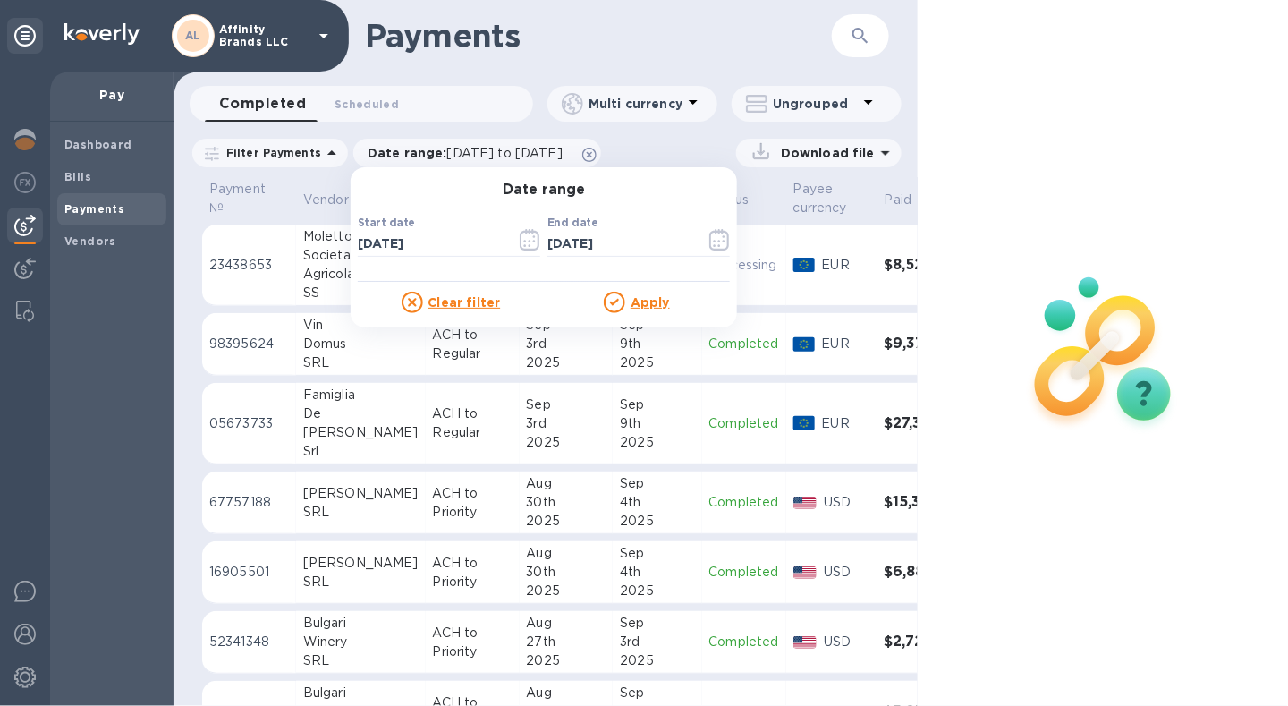
click at [633, 299] on u "Apply" at bounding box center [649, 302] width 39 height 14
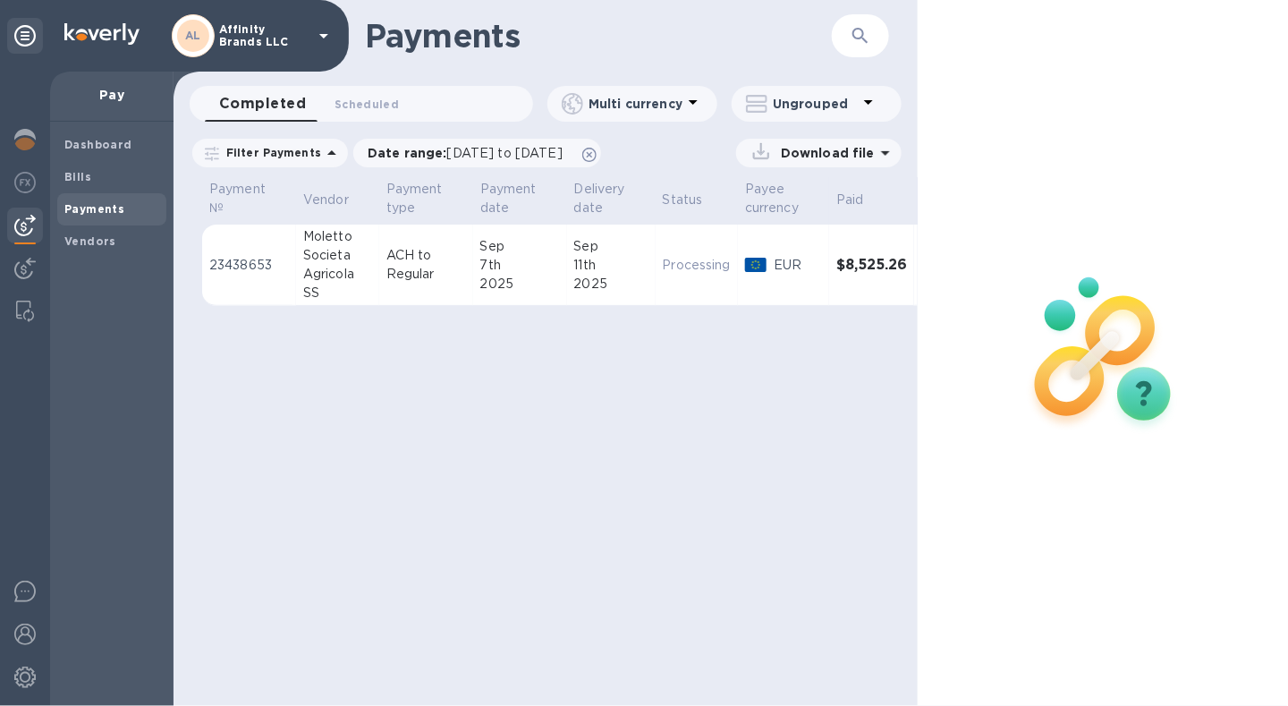
click at [823, 149] on p "Download file" at bounding box center [823, 153] width 101 height 18
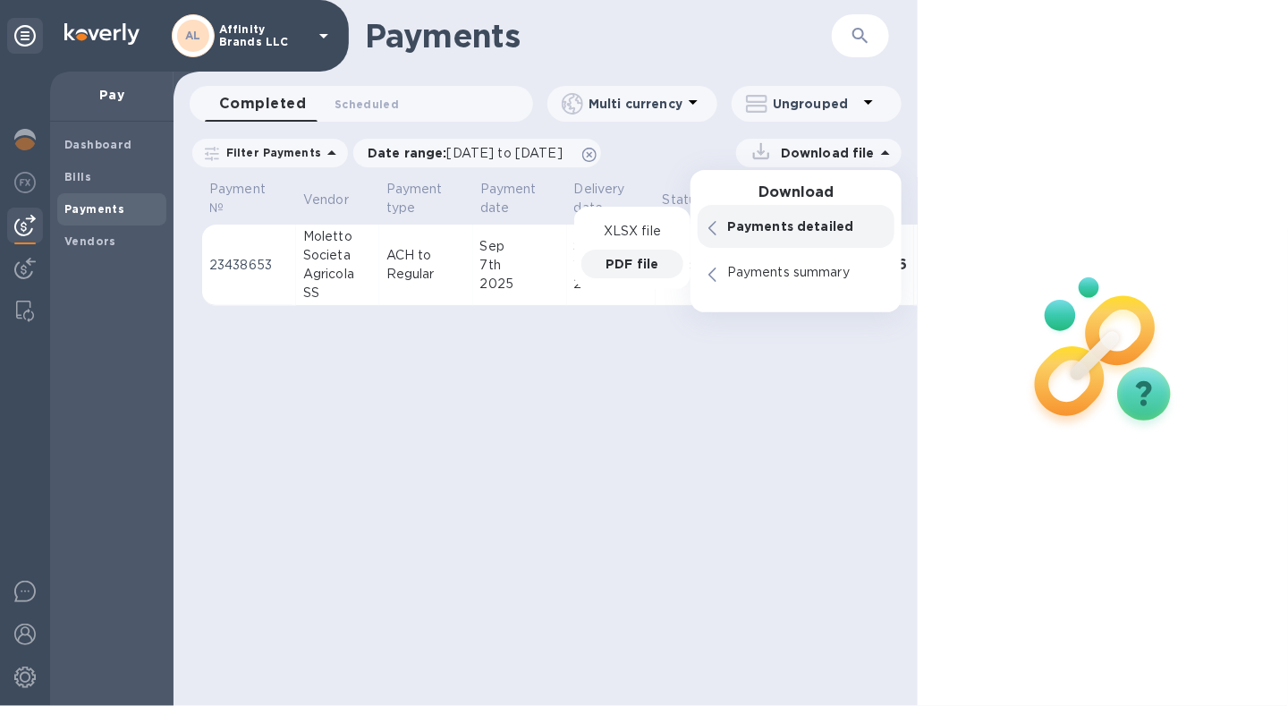
click at [648, 258] on p "PDF file" at bounding box center [631, 264] width 53 height 18
click at [641, 271] on p "PDF file" at bounding box center [631, 264] width 53 height 18
